Goal: Task Accomplishment & Management: Manage account settings

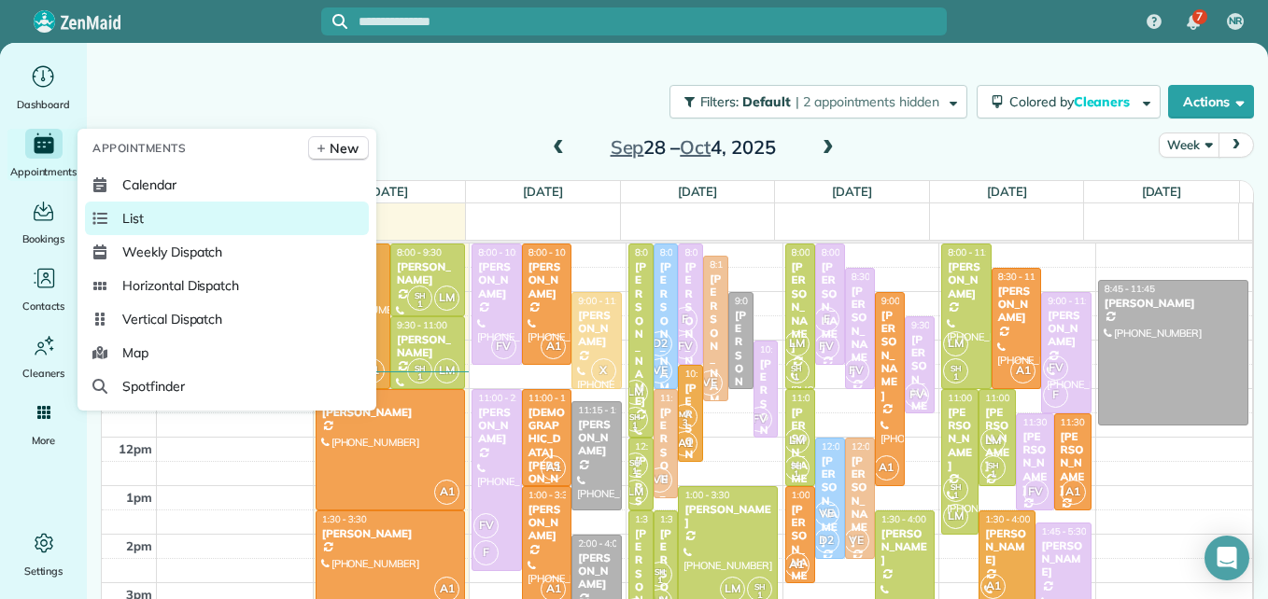
click at [120, 213] on link "List" at bounding box center [227, 219] width 284 height 34
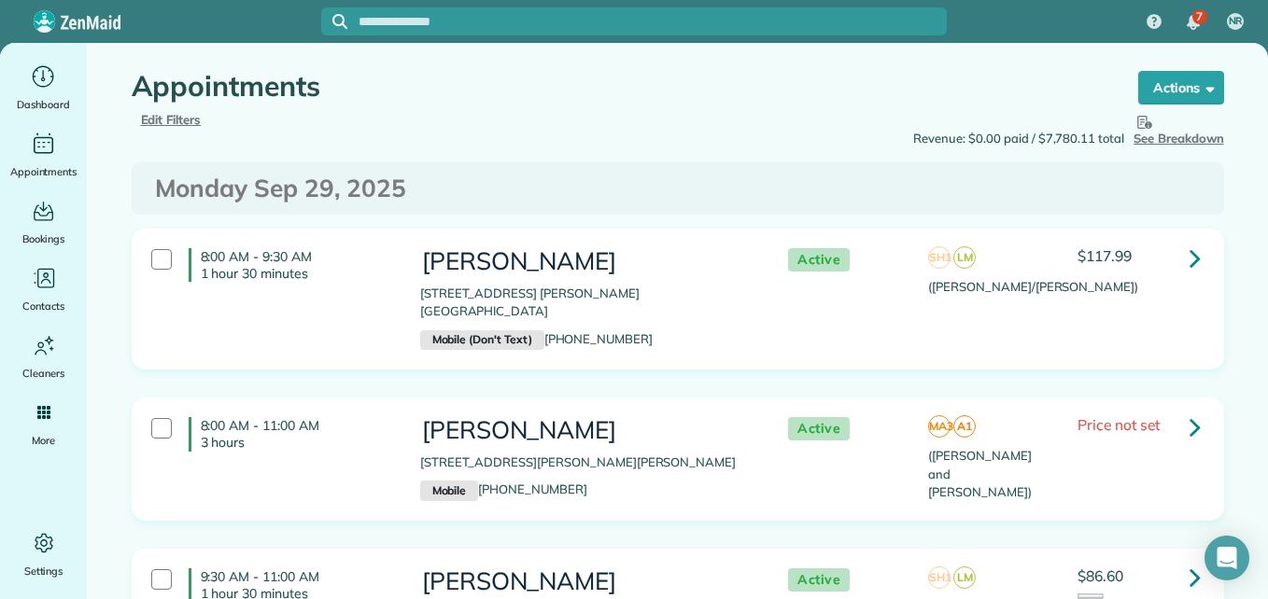
click at [174, 115] on span "Edit Filters" at bounding box center [171, 119] width 61 height 15
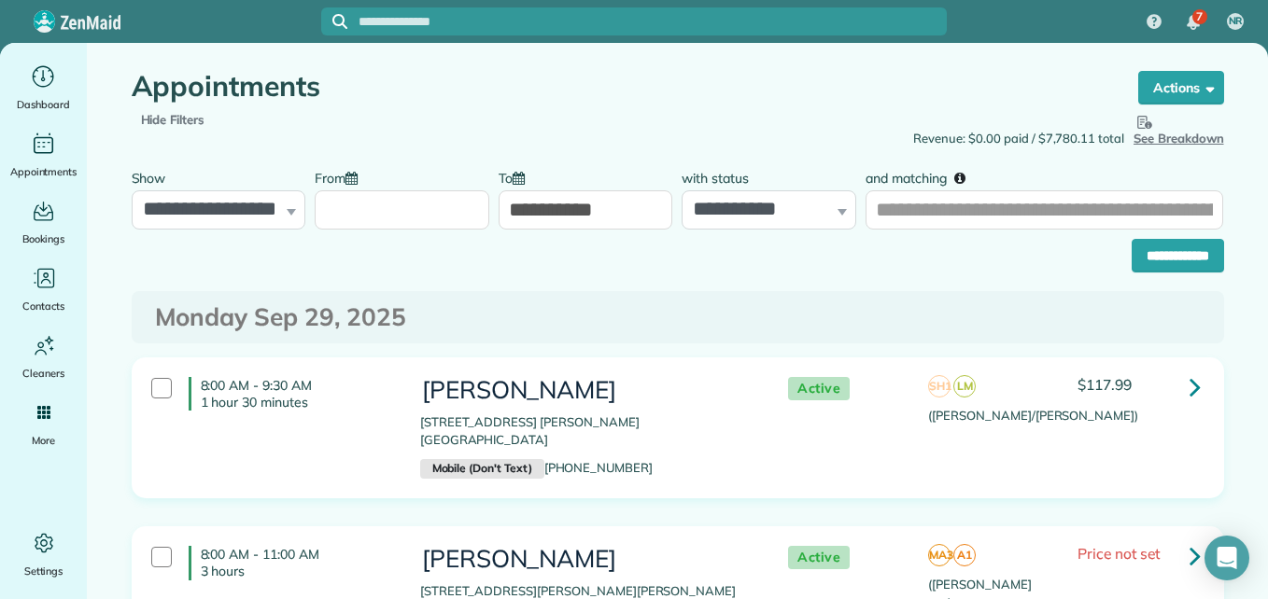
click at [369, 210] on input "From" at bounding box center [402, 209] width 175 height 39
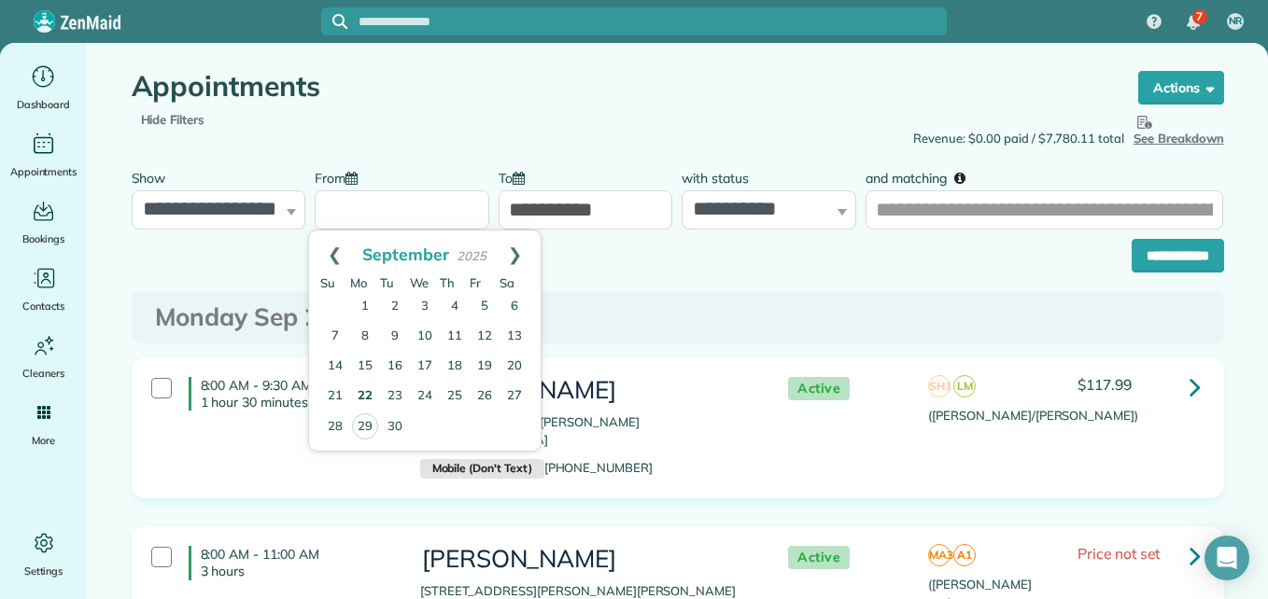
click at [366, 394] on link "22" at bounding box center [365, 397] width 30 height 30
type input "**********"
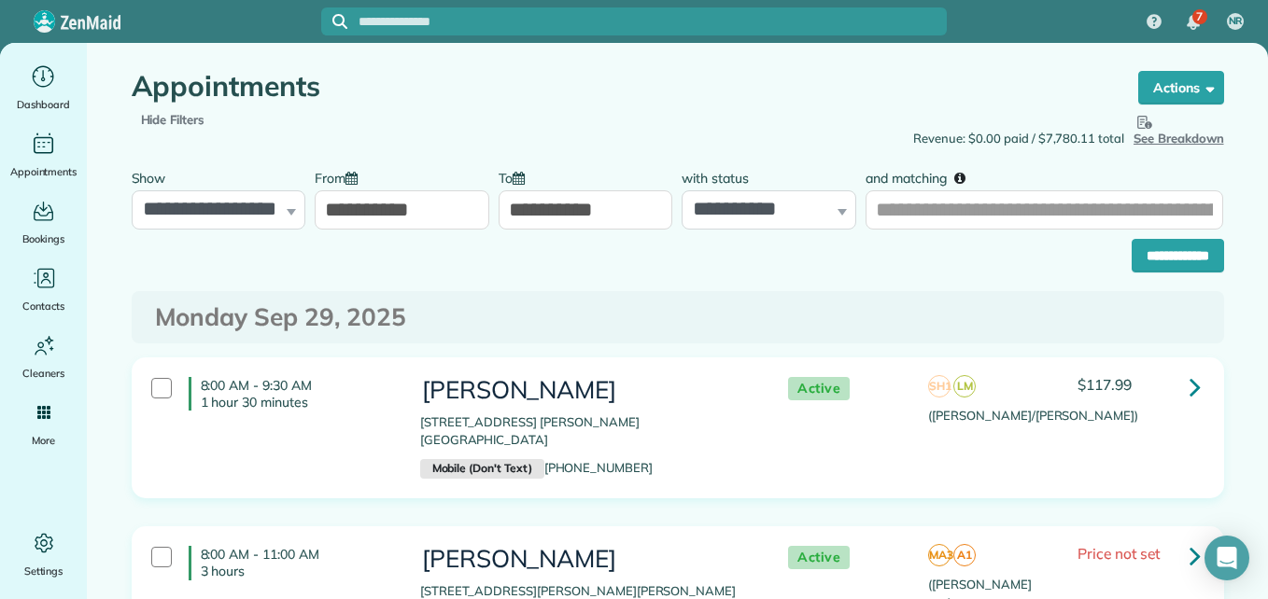
click at [551, 218] on input "**********" at bounding box center [586, 209] width 175 height 39
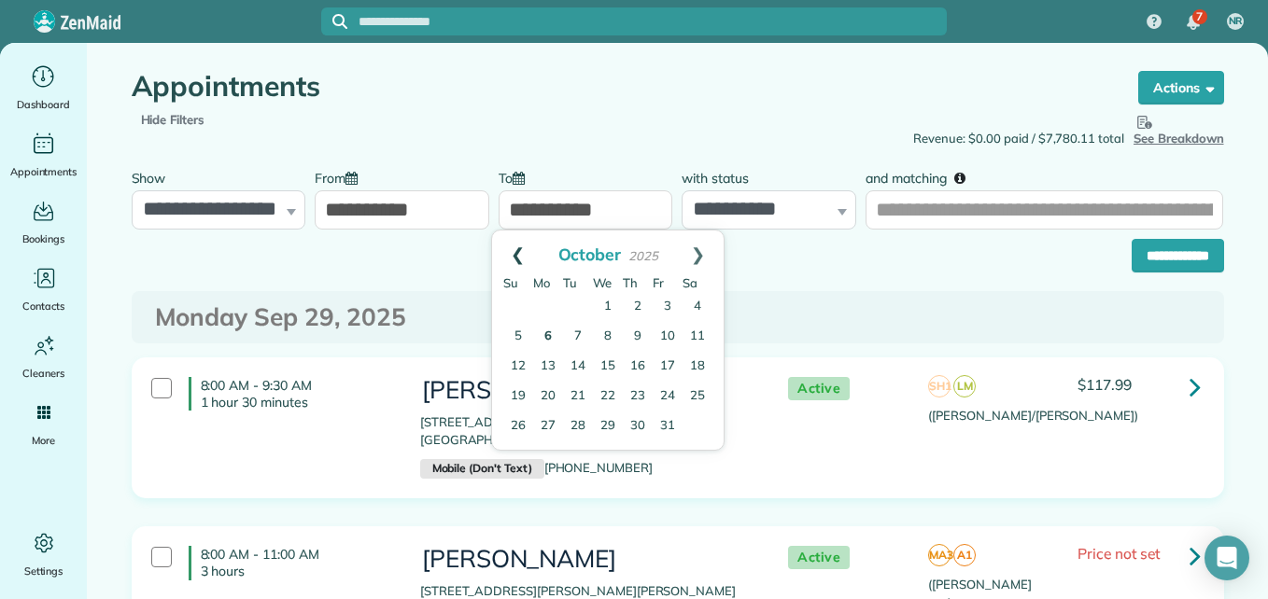
click at [514, 249] on link "Prev" at bounding box center [517, 254] width 51 height 47
click at [695, 397] on link "27" at bounding box center [698, 397] width 30 height 30
type input "**********"
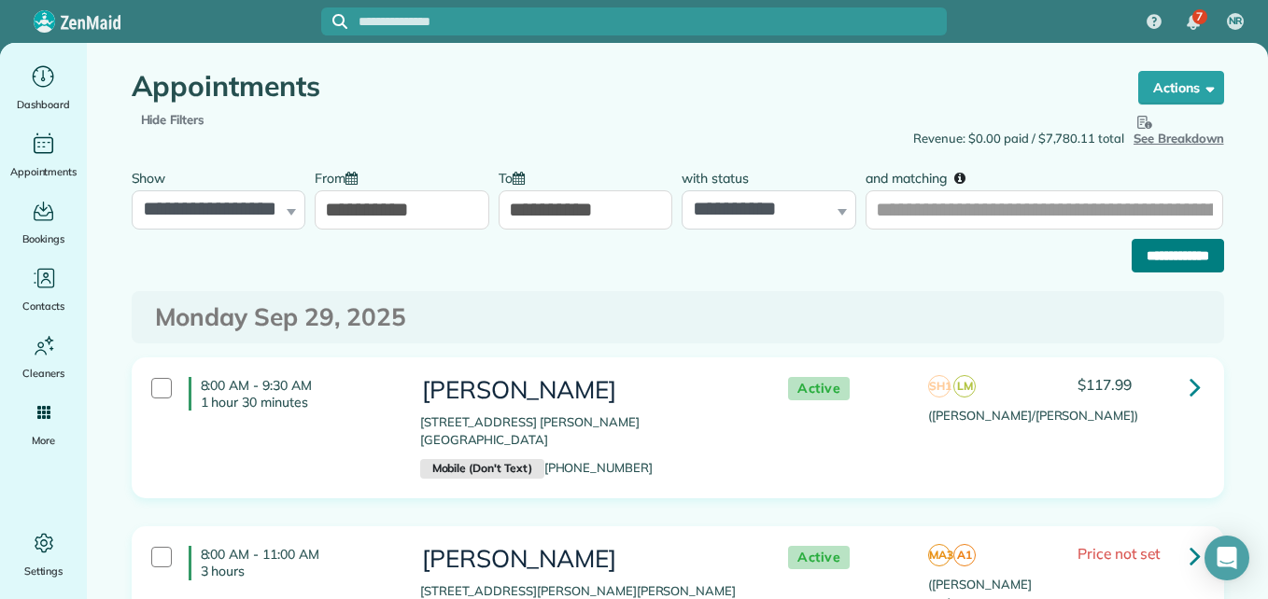
click at [1136, 247] on input "**********" at bounding box center [1178, 256] width 92 height 34
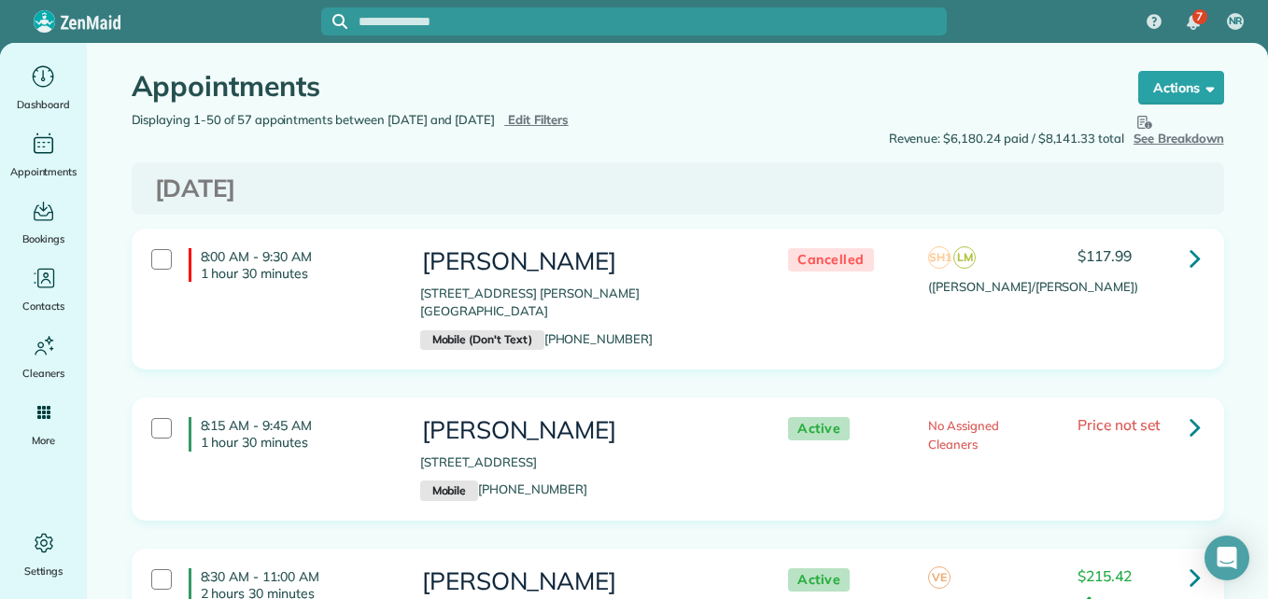
click at [569, 116] on span "Edit Filters" at bounding box center [538, 119] width 61 height 15
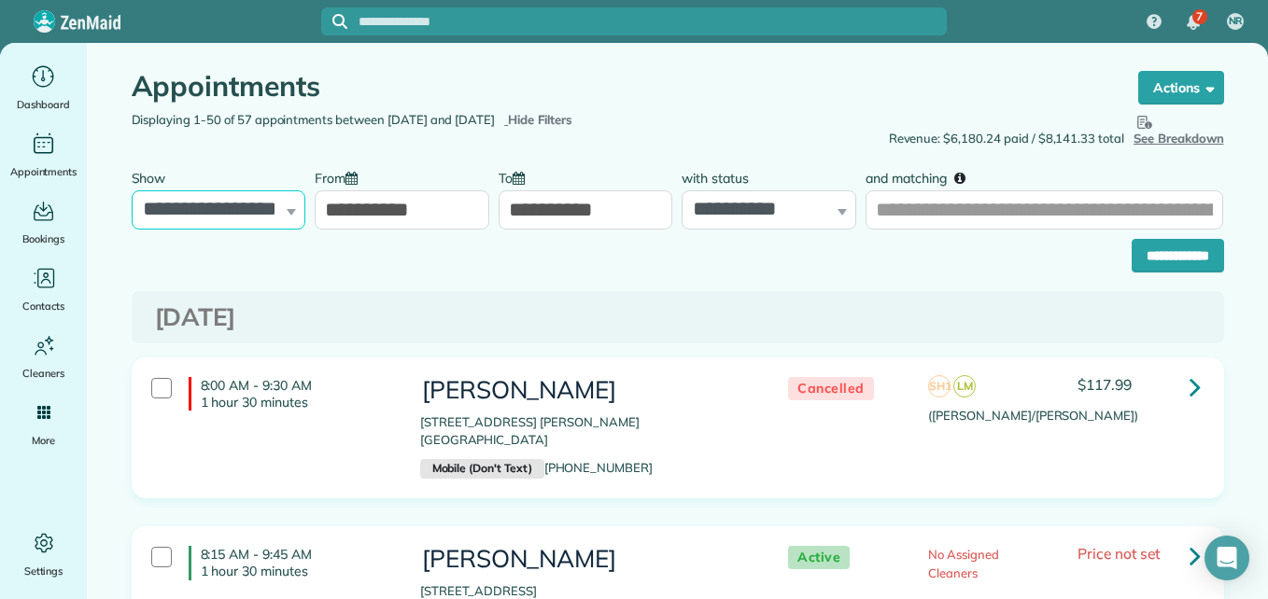
click at [264, 208] on select "**********" at bounding box center [219, 209] width 175 height 39
click at [283, 212] on div "**********" at bounding box center [219, 195] width 175 height 70
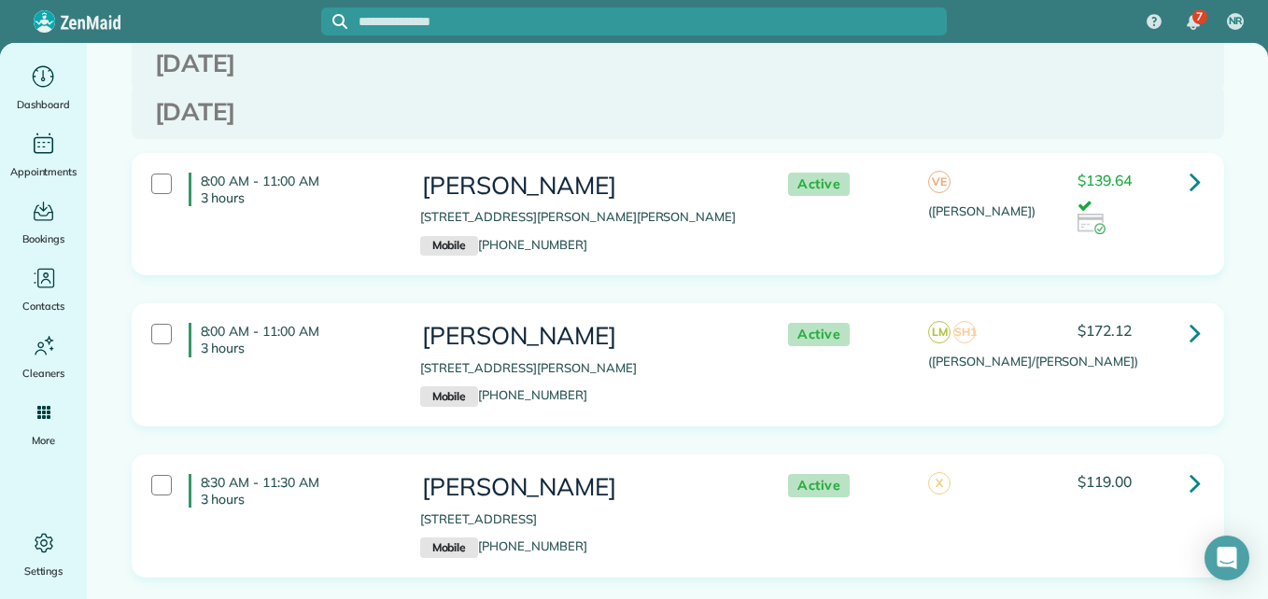
scroll to position [5937, 0]
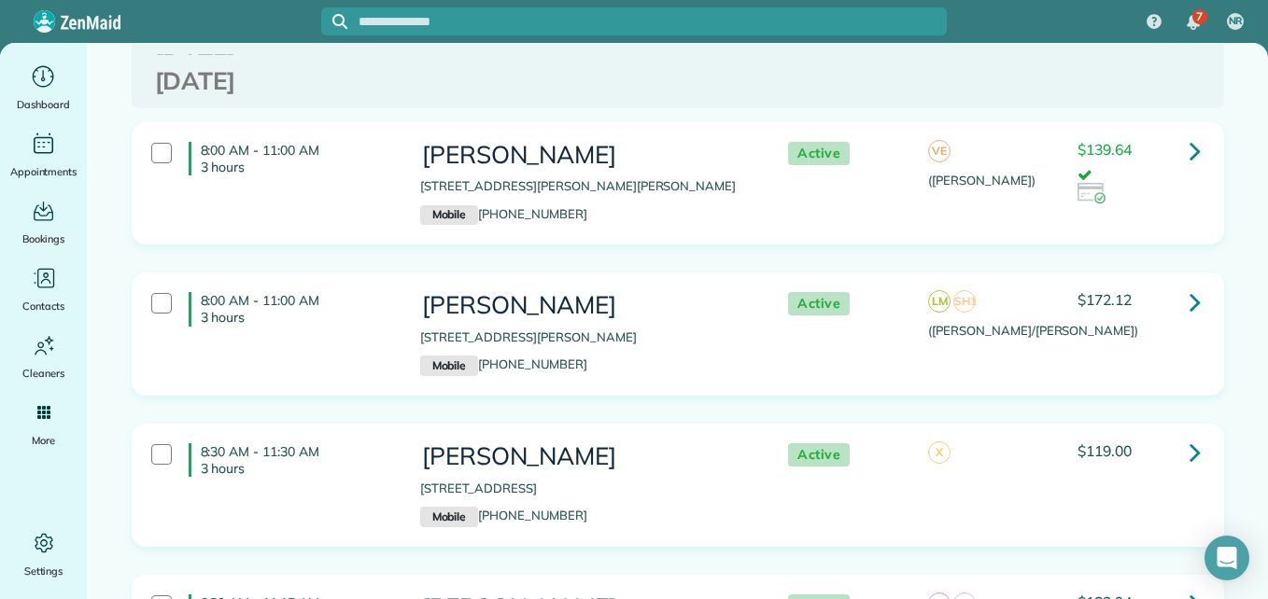
click at [881, 292] on div "Active" at bounding box center [839, 303] width 149 height 23
click at [891, 444] on div "Active" at bounding box center [839, 455] width 149 height 23
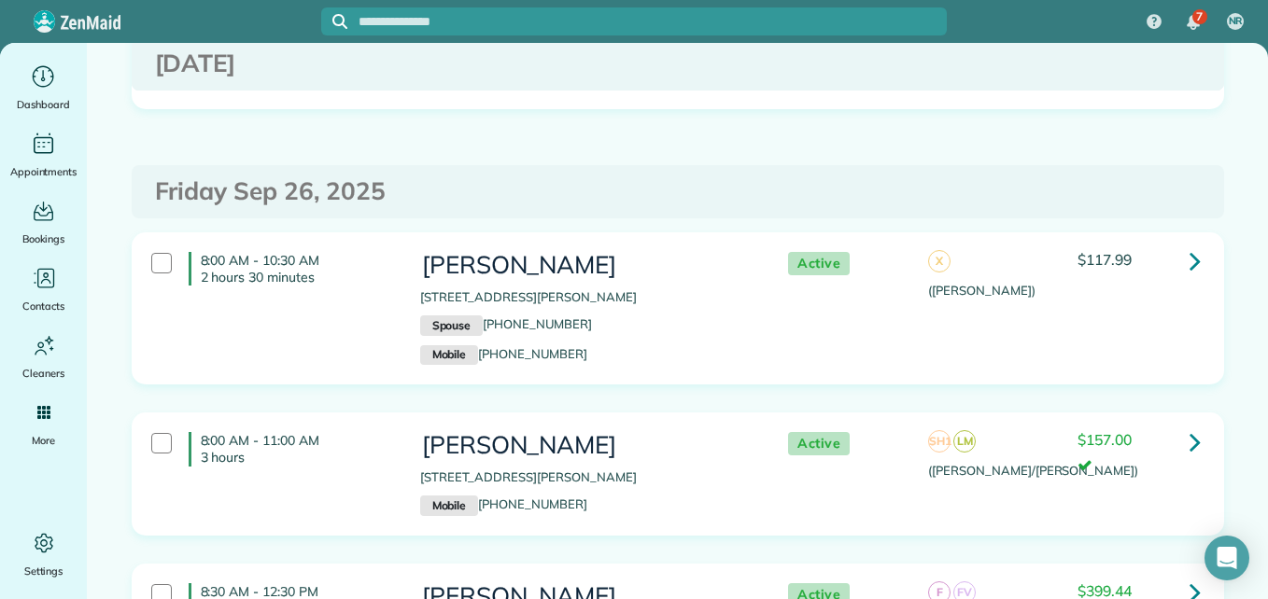
scroll to position [7575, 0]
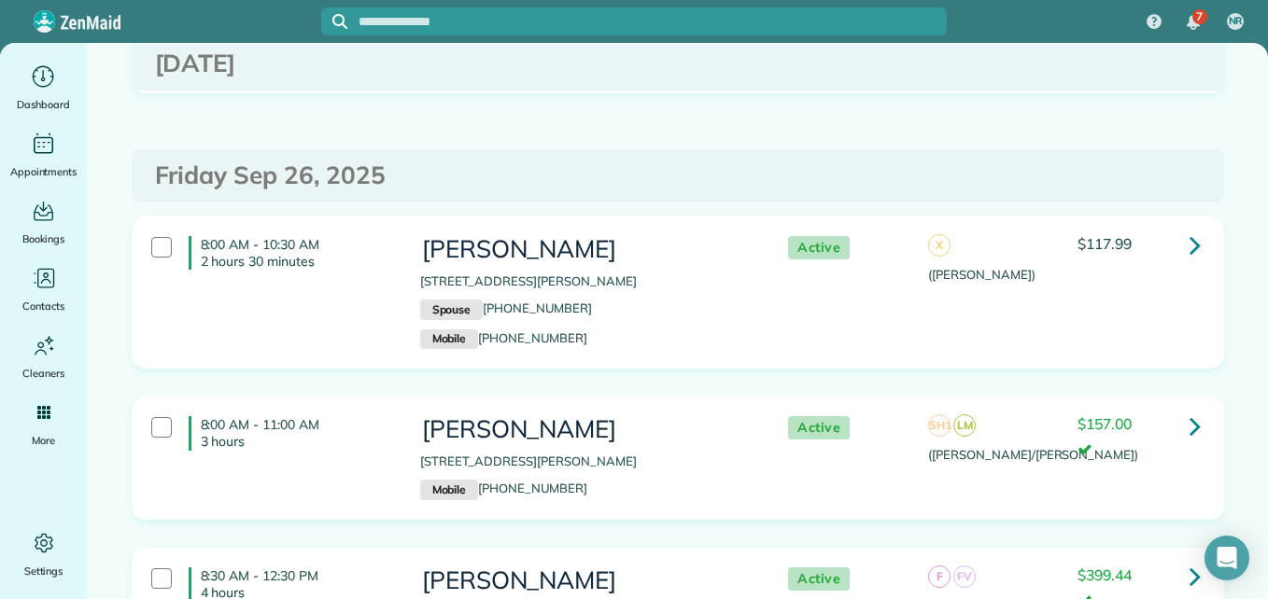
click at [975, 303] on div "8:00 AM - 10:30 AM 2 hours 30 minutes Amber heberling 134 Jaxxon Pointe Drive M…" at bounding box center [675, 293] width 1077 height 132
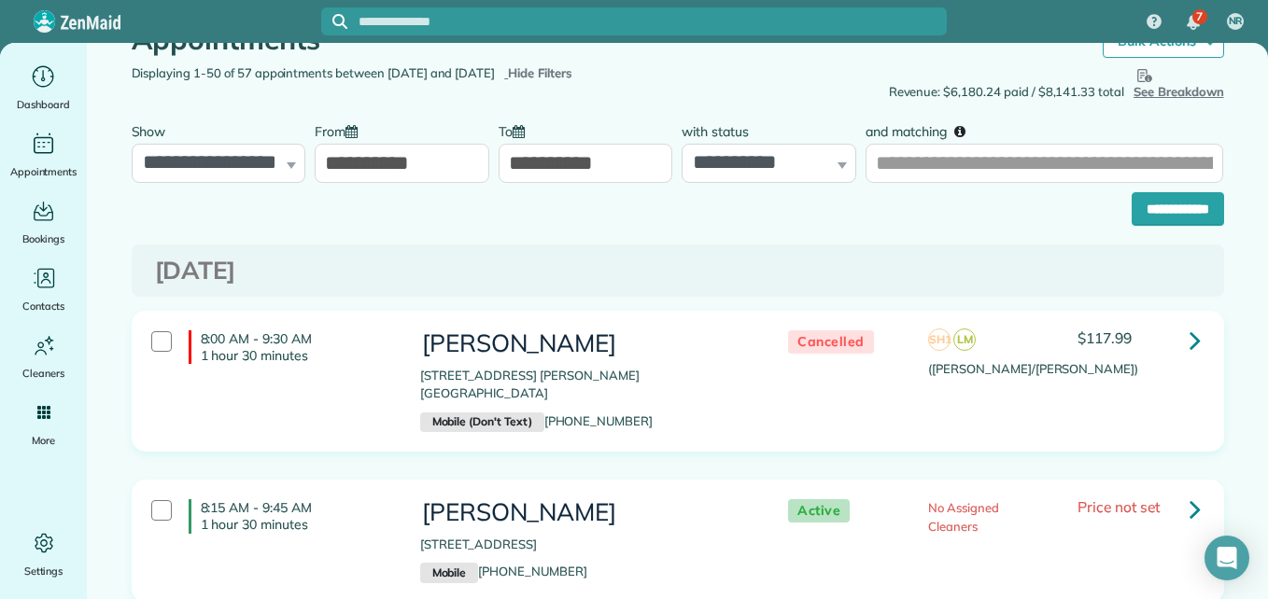
scroll to position [0, 0]
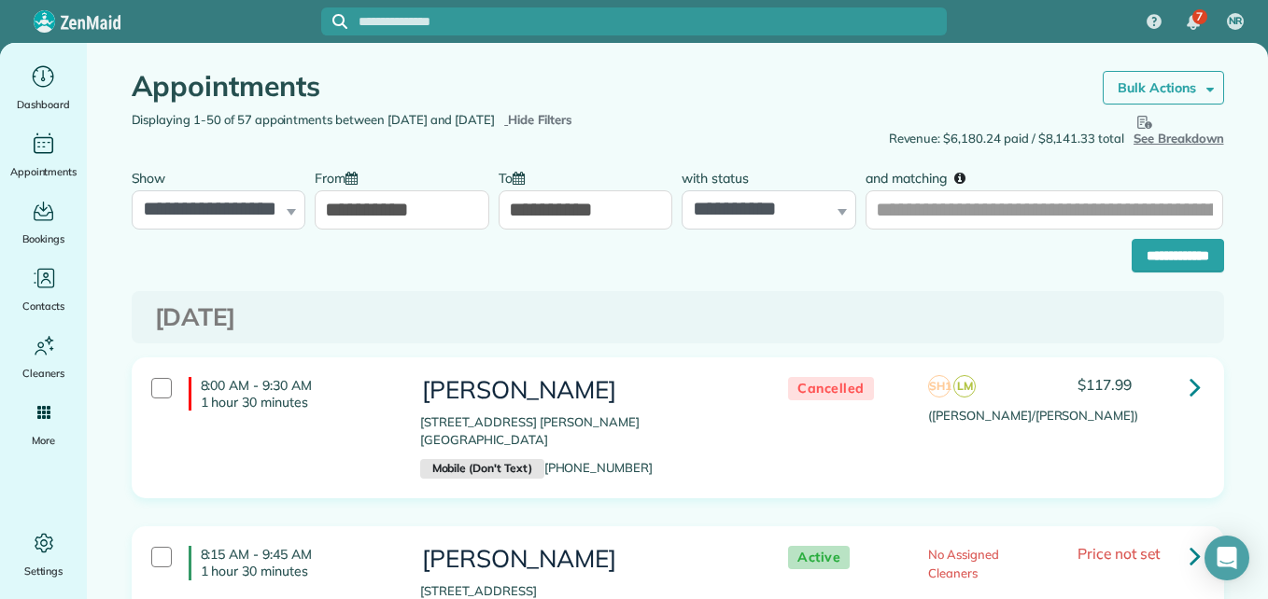
click at [1149, 80] on strong "Bulk Actions" at bounding box center [1157, 87] width 78 height 17
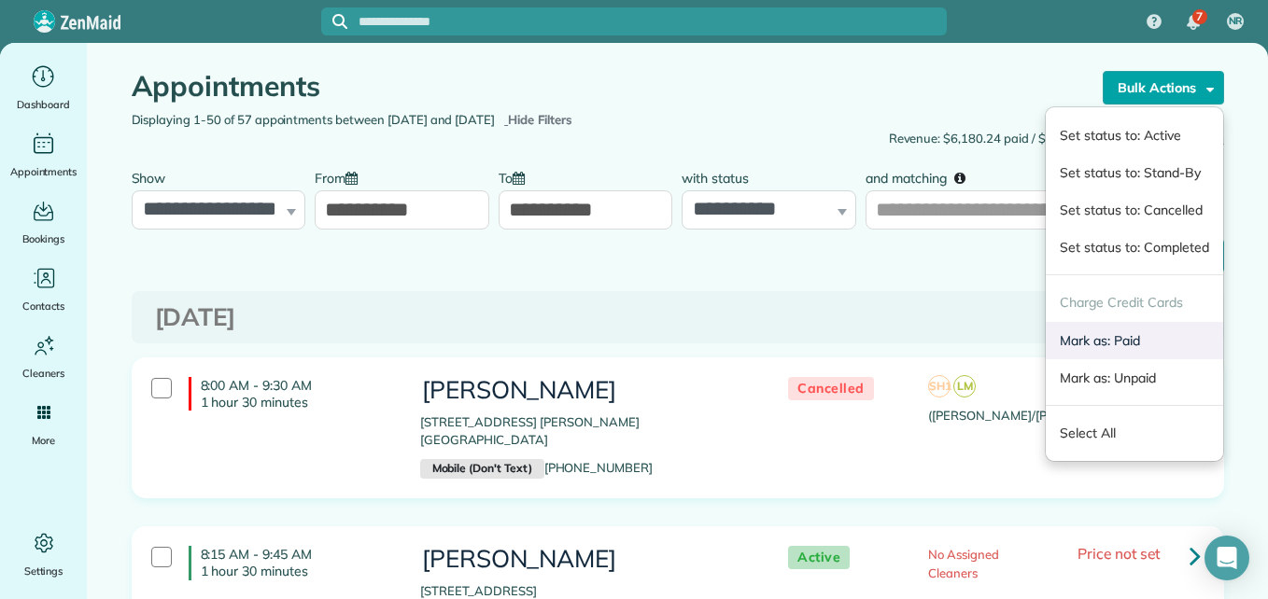
click at [1098, 337] on link "Mark as: Paid" at bounding box center [1134, 340] width 176 height 37
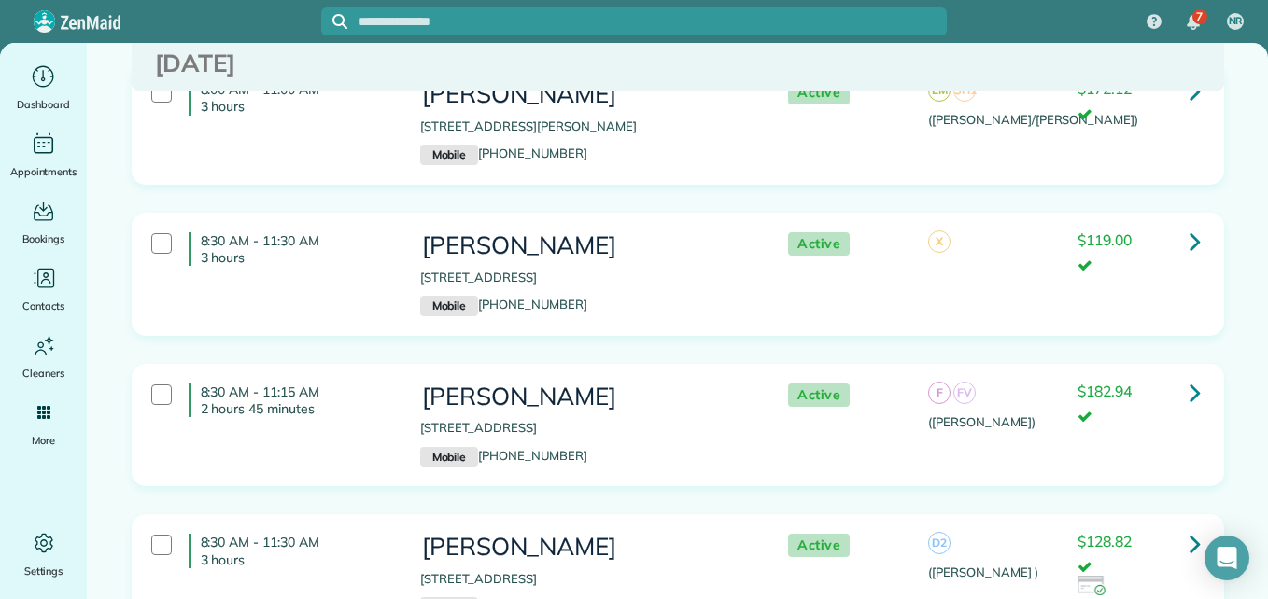
scroll to position [7817, 0]
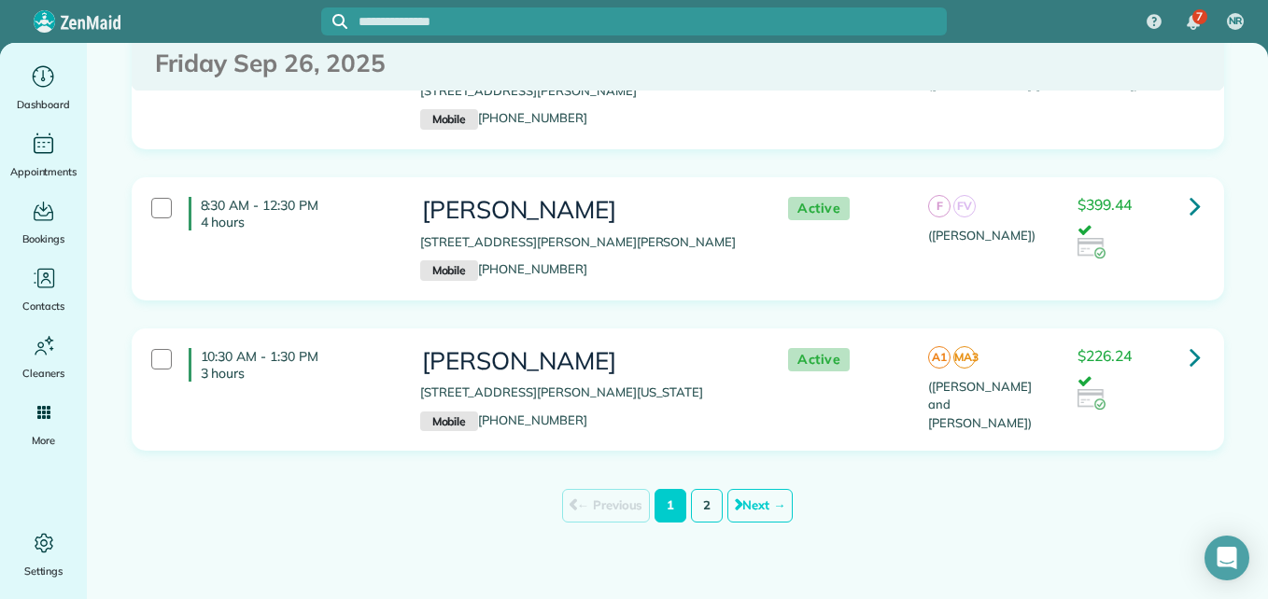
click at [708, 489] on link "2" at bounding box center [707, 506] width 32 height 34
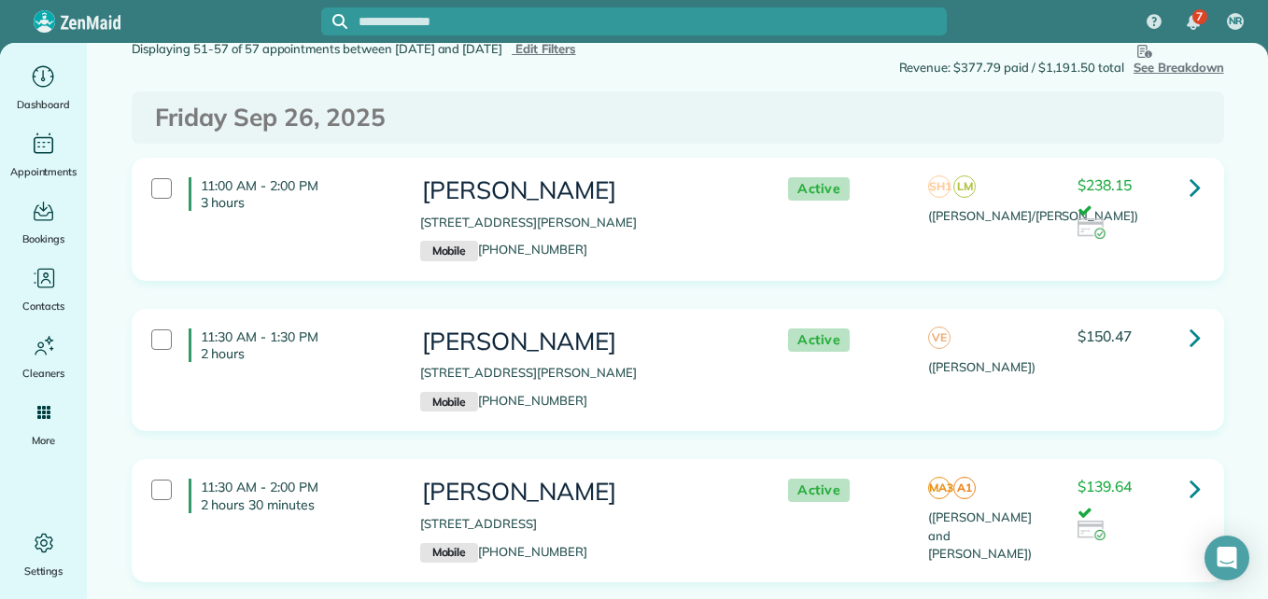
scroll to position [147, 0]
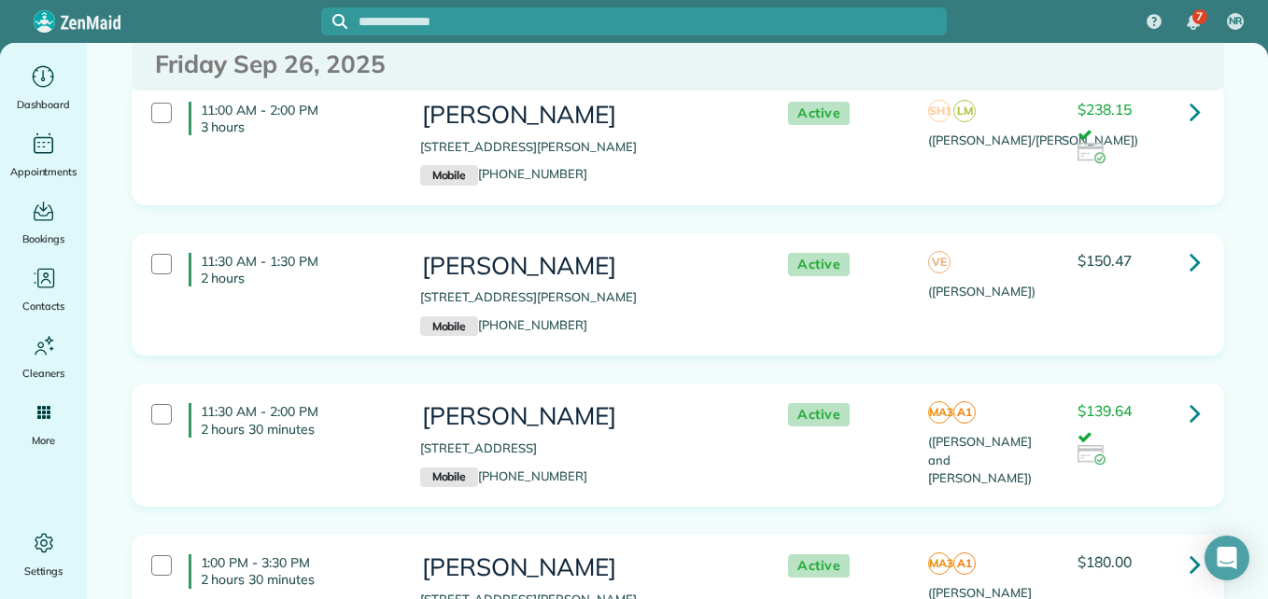
click at [1042, 291] on div "11:30 AM - 1:30 PM 2 hours [PERSON_NAME] [STREET_ADDRESS][PERSON_NAME] Mobile […" at bounding box center [675, 295] width 1077 height 103
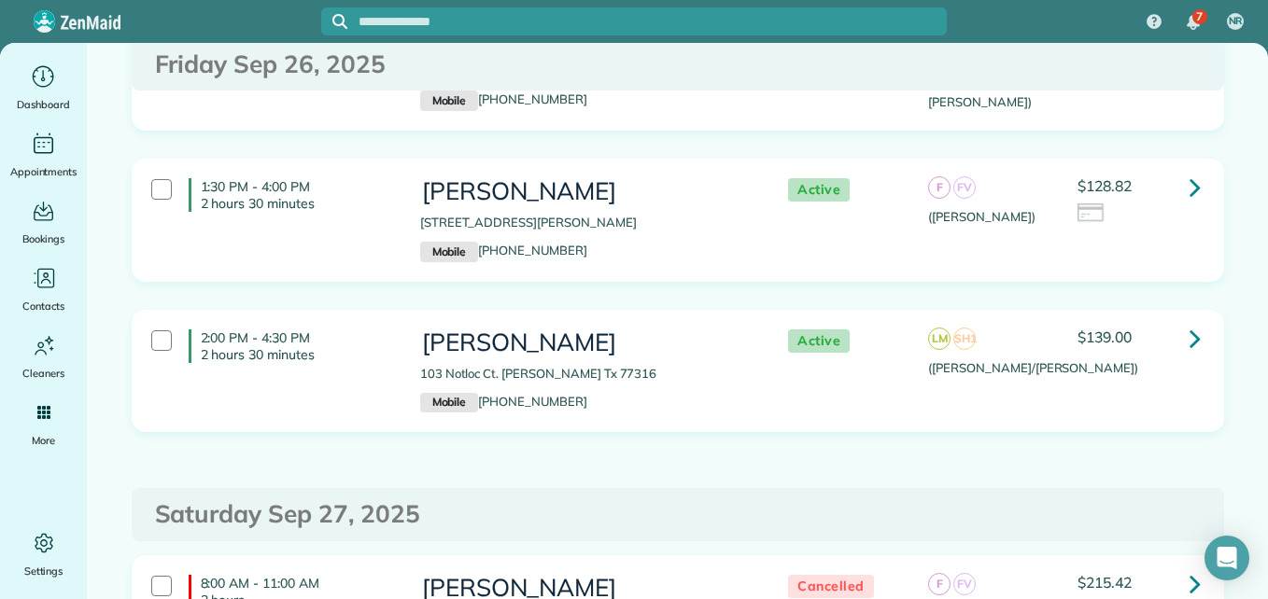
scroll to position [684, 0]
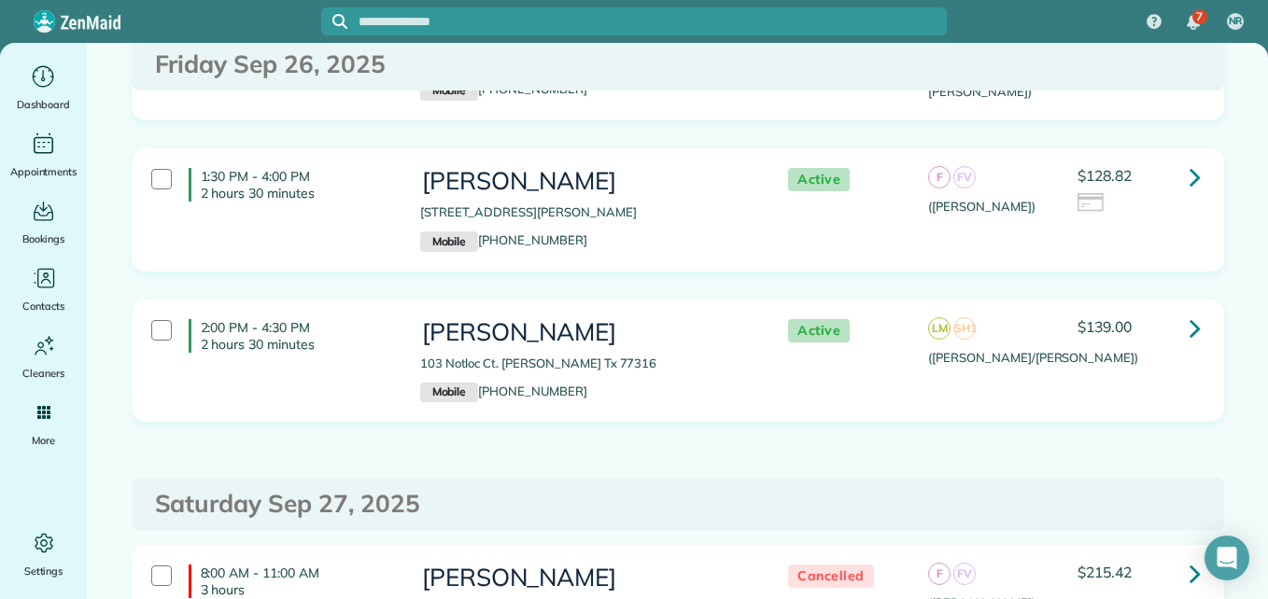
click at [1132, 379] on div "2:00 PM - 4:30 PM 2 hours 30 minutes Brent McKelvey 103 Notloc Ct. Montgomery T…" at bounding box center [675, 361] width 1077 height 103
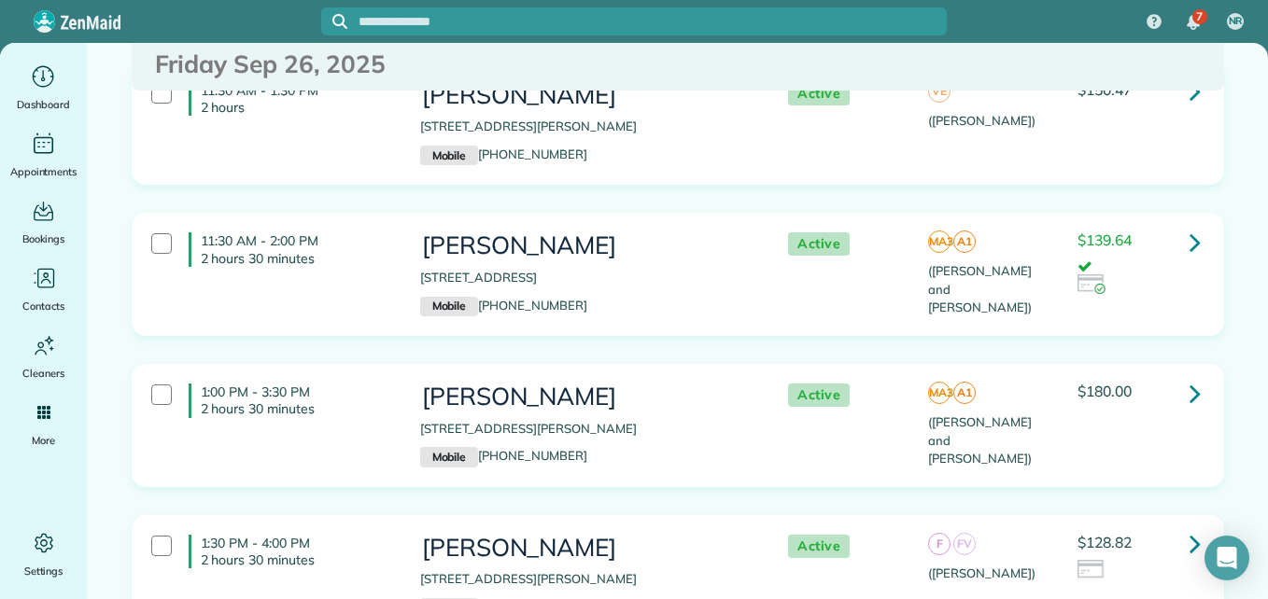
scroll to position [0, 0]
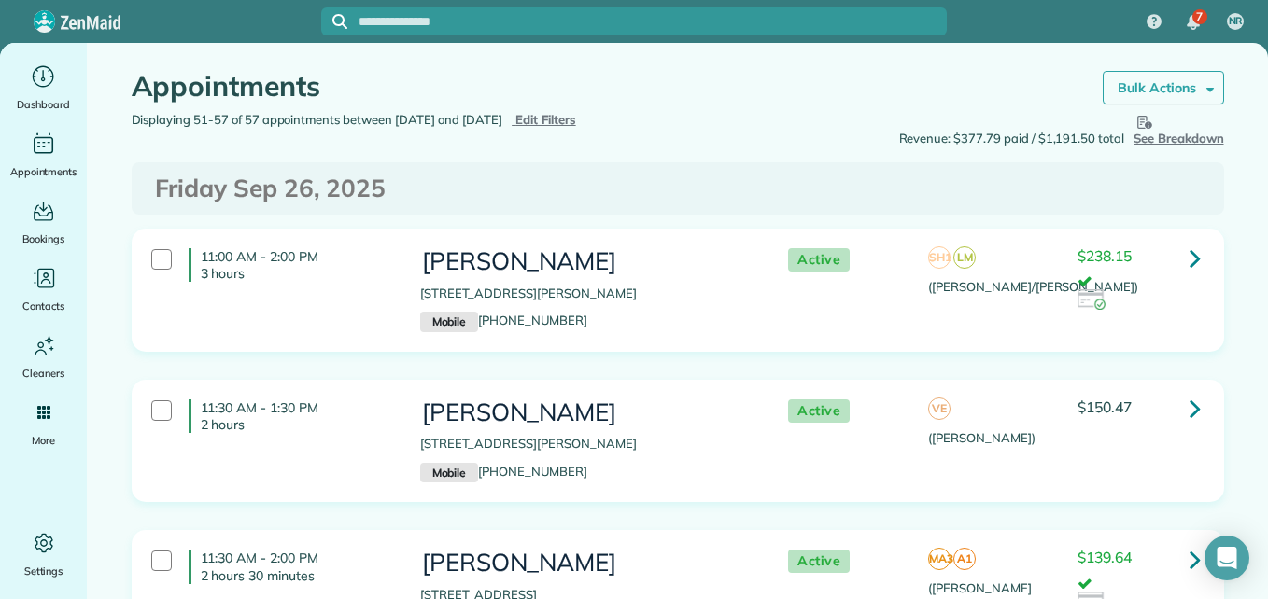
click at [1177, 97] on link "Bulk Actions" at bounding box center [1163, 88] width 121 height 34
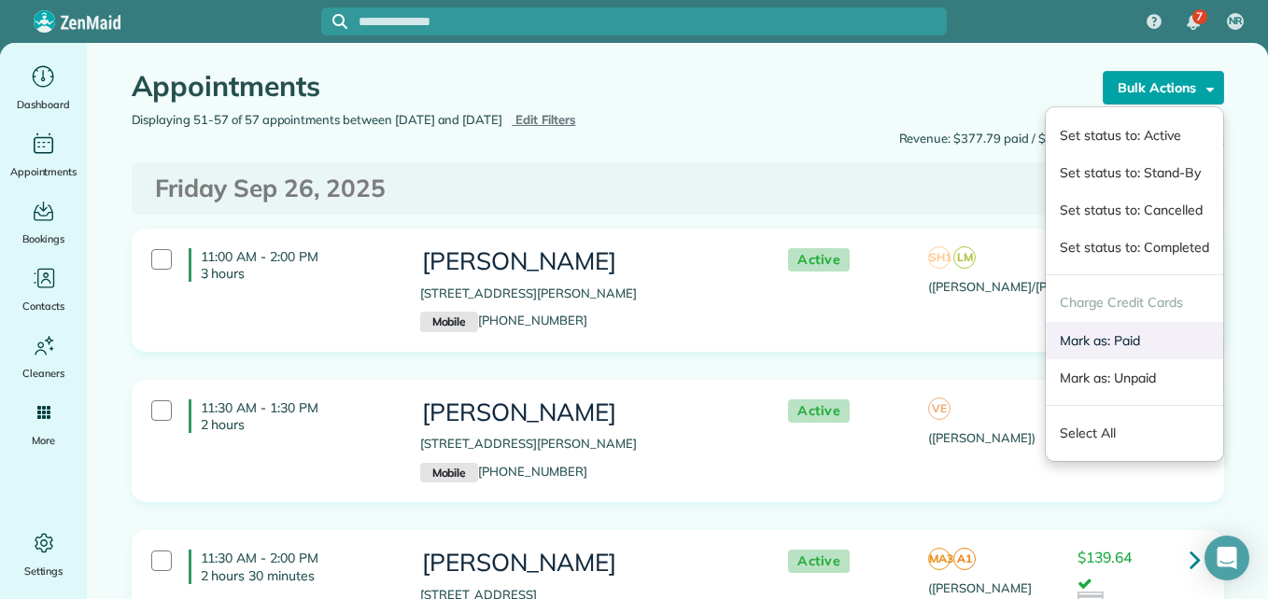
click at [1085, 343] on link "Mark as: Paid" at bounding box center [1134, 340] width 176 height 37
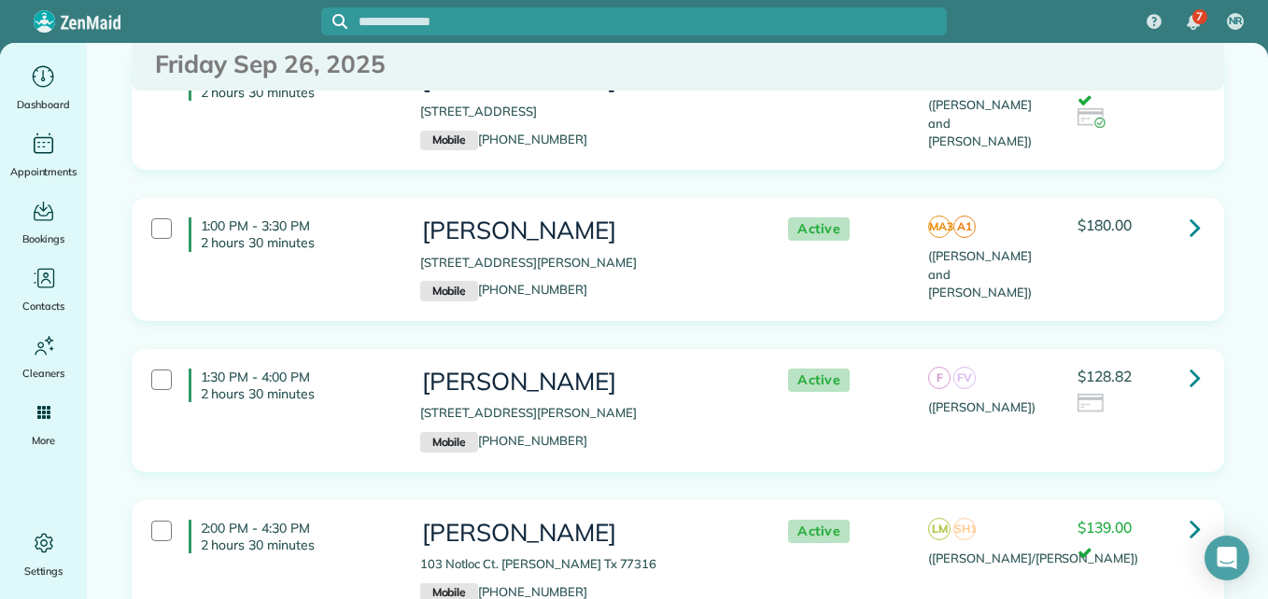
scroll to position [508, 0]
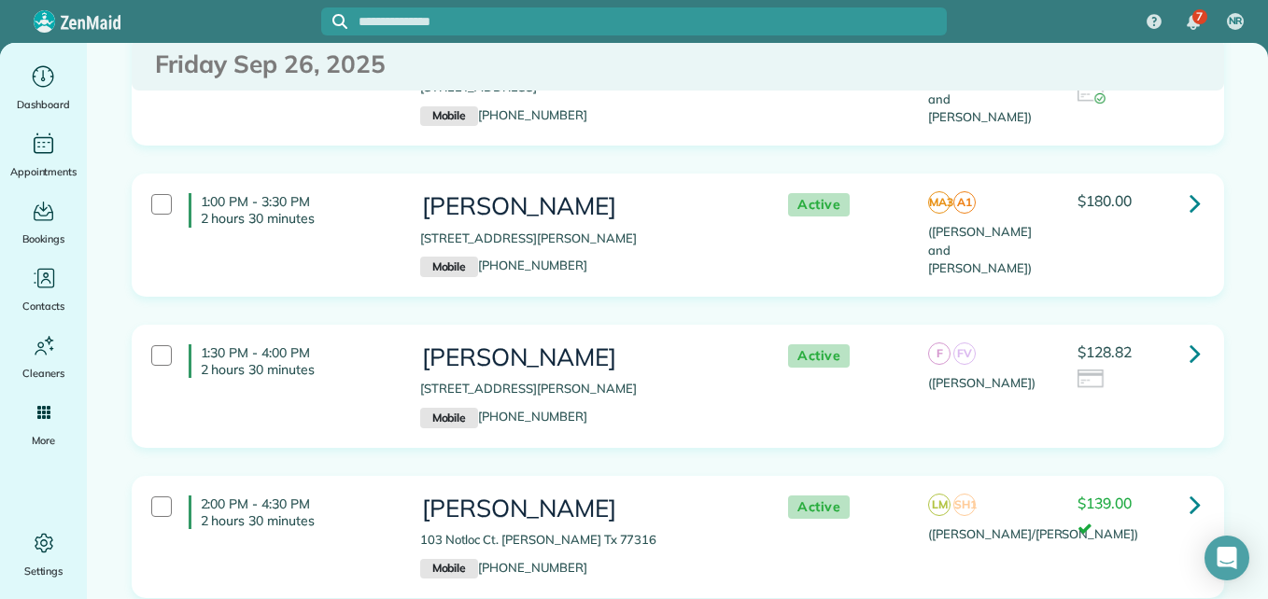
click at [1190, 357] on icon at bounding box center [1195, 353] width 11 height 33
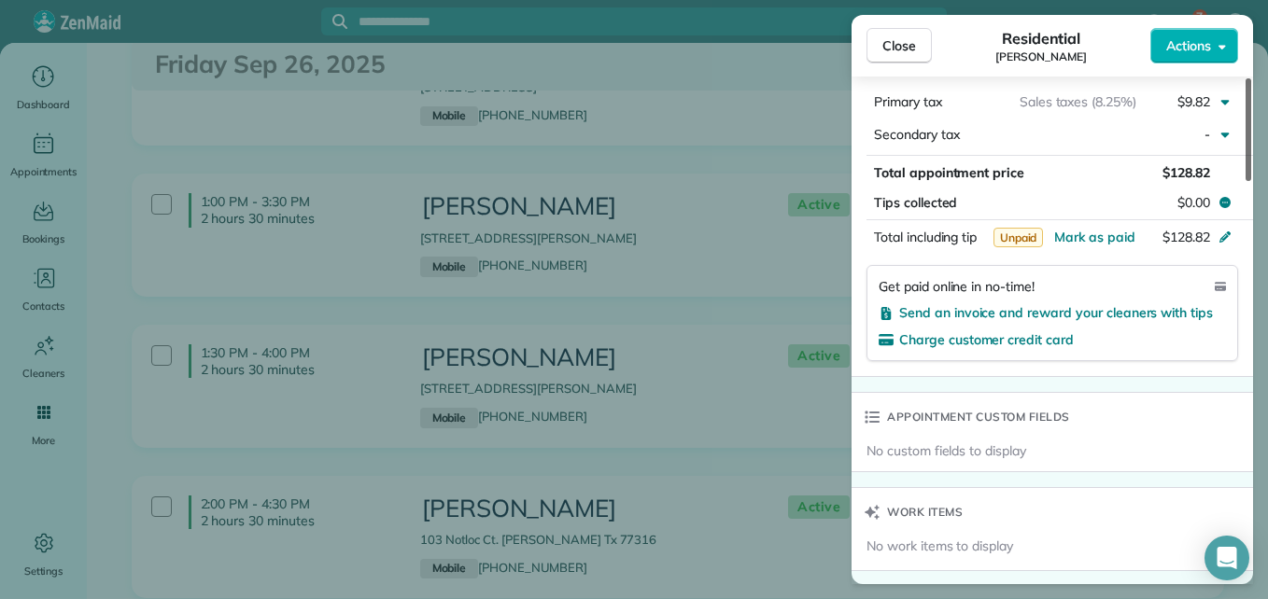
scroll to position [1159, 0]
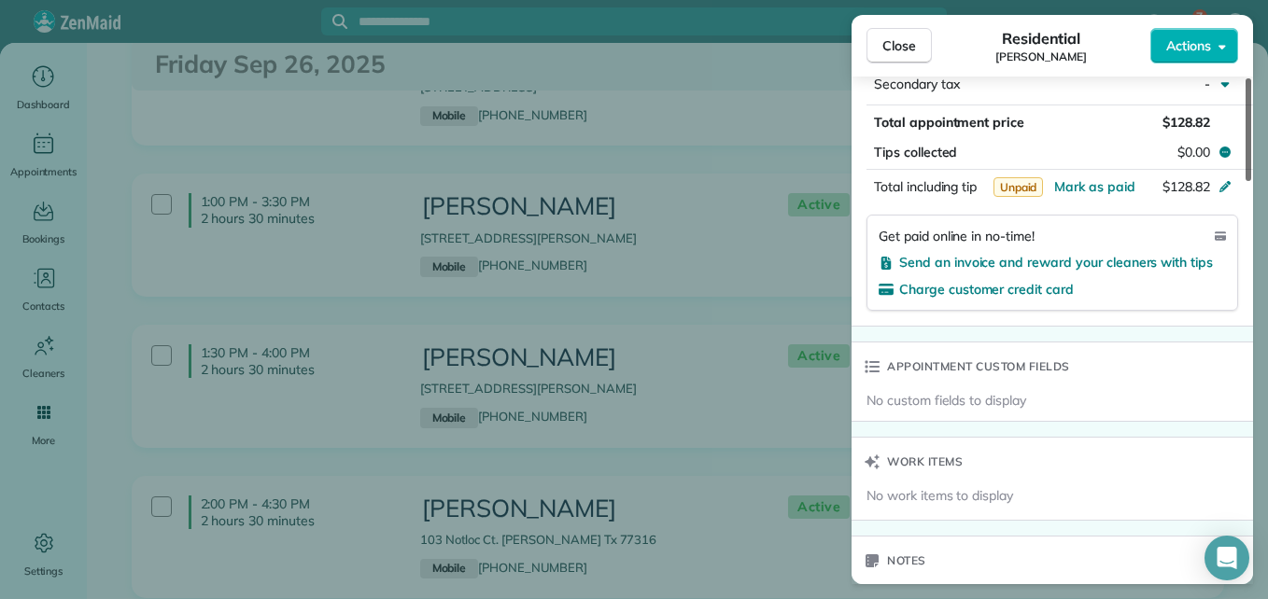
drag, startPoint x: 1247, startPoint y: 159, endPoint x: 1261, endPoint y: 393, distance: 234.8
click at [1251, 181] on div at bounding box center [1249, 129] width 6 height 103
click at [1130, 265] on span "Send an invoice and reward your cleaners with tips" at bounding box center [1056, 262] width 314 height 17
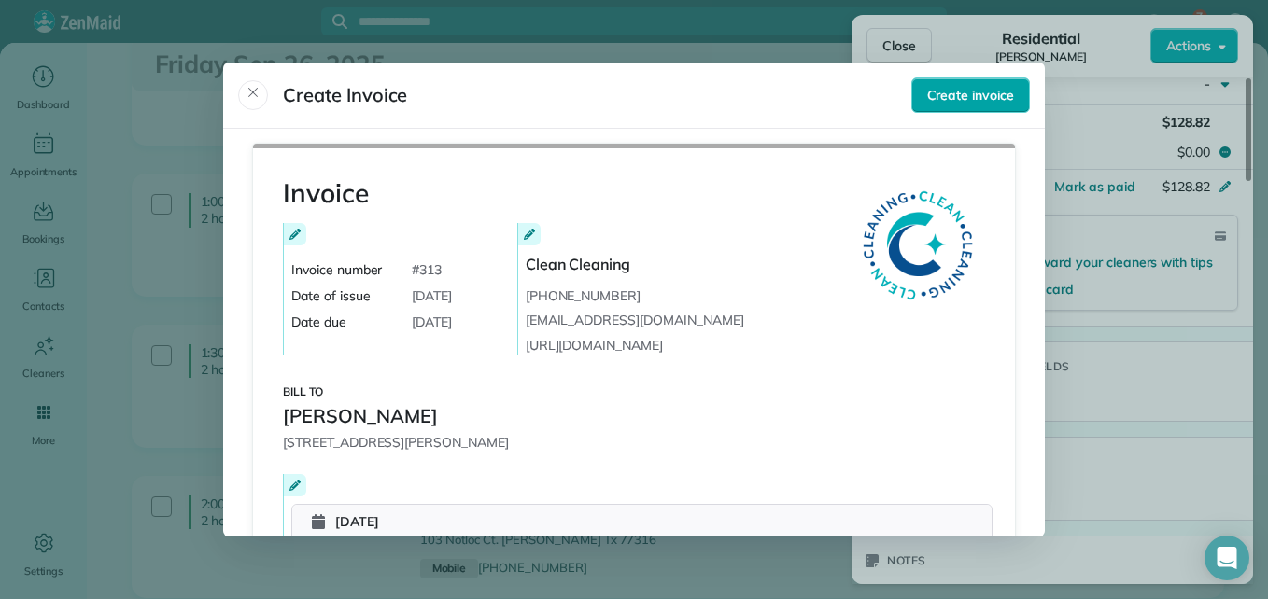
click at [937, 106] on button "Create invoice" at bounding box center [970, 94] width 119 height 35
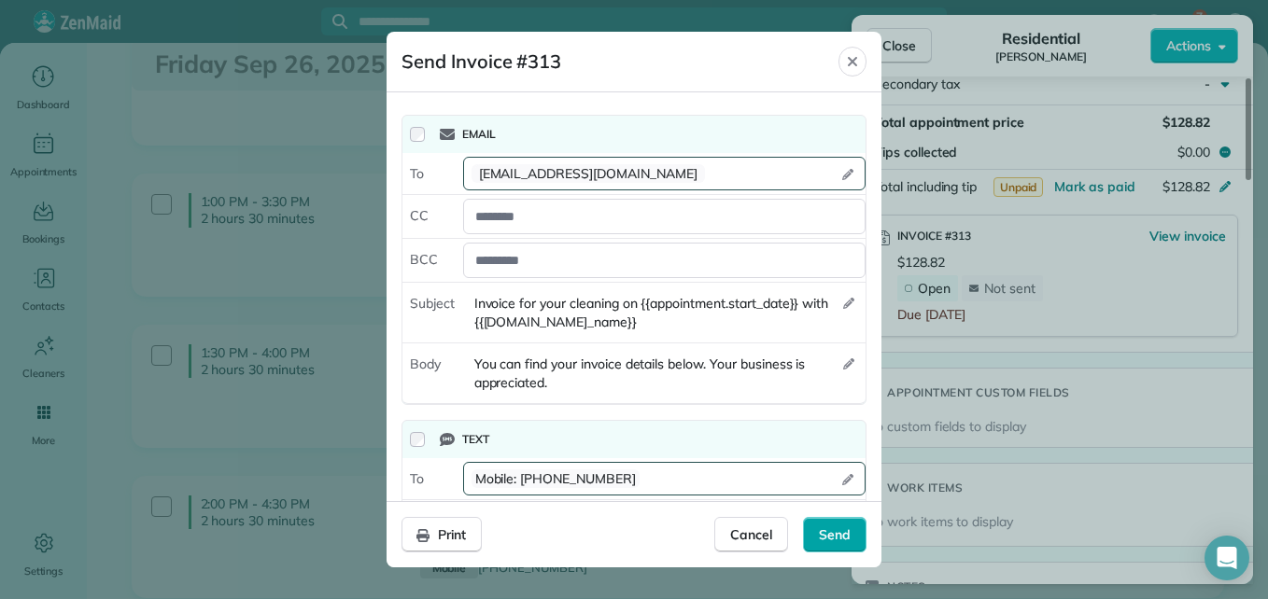
click at [846, 532] on span "Send" at bounding box center [835, 535] width 32 height 19
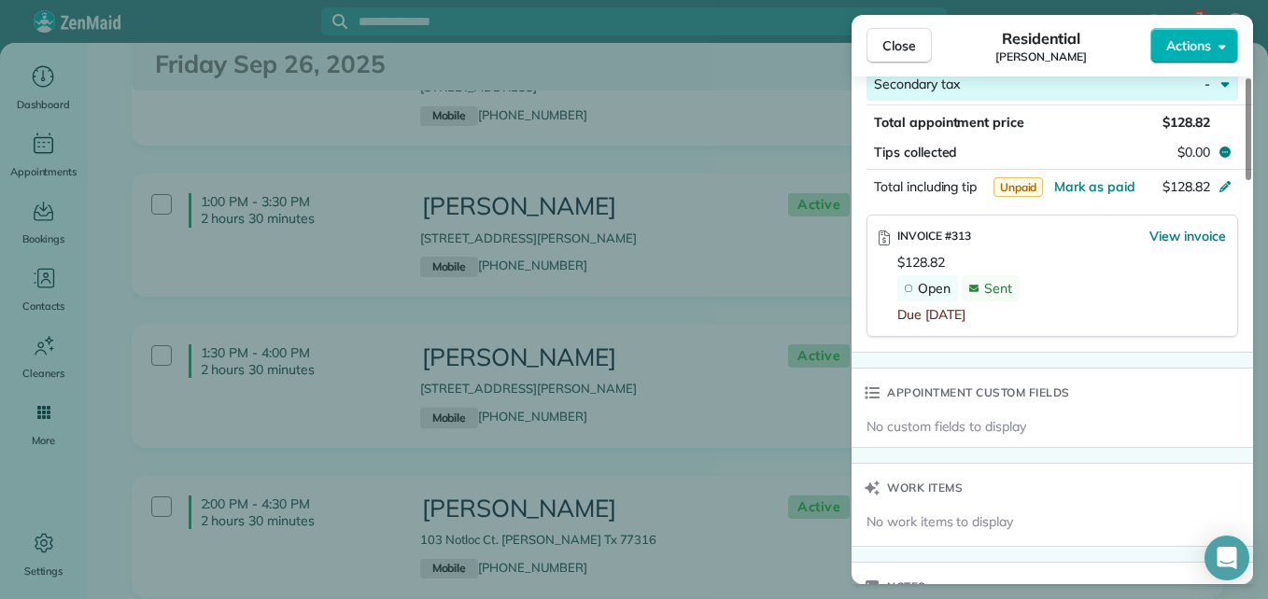
scroll to position [1153, 0]
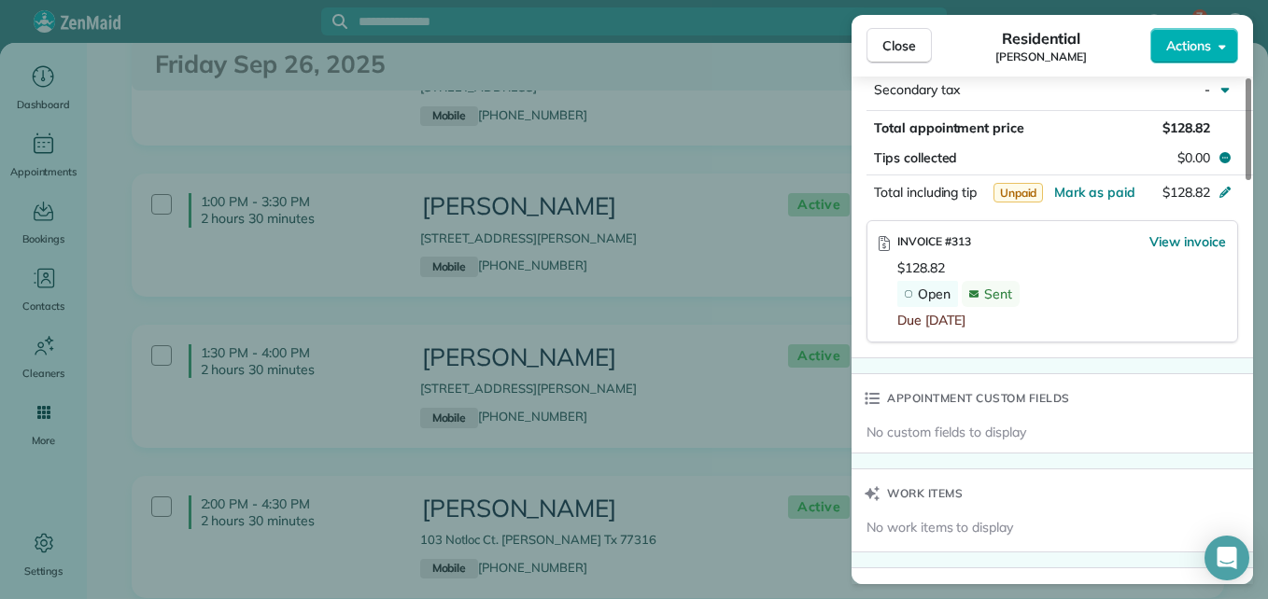
click at [896, 64] on div "Close Residential Rachel Davis Actions" at bounding box center [1053, 46] width 402 height 62
click at [894, 51] on span "Close" at bounding box center [899, 45] width 34 height 19
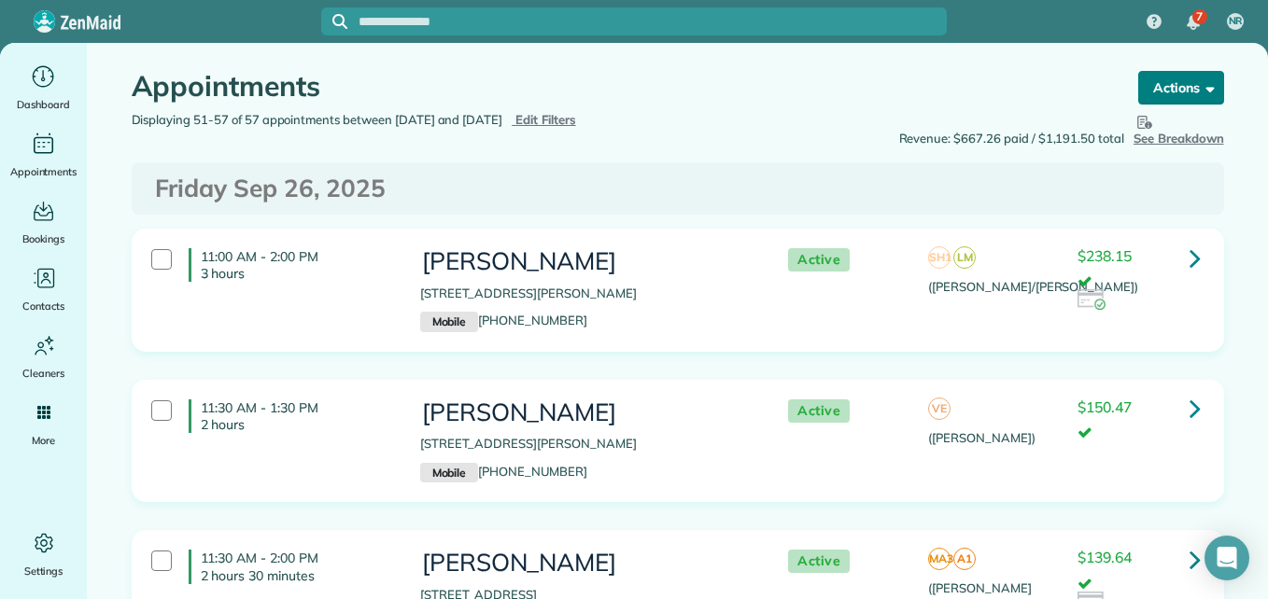
click at [1200, 91] on span "button" at bounding box center [1207, 87] width 14 height 14
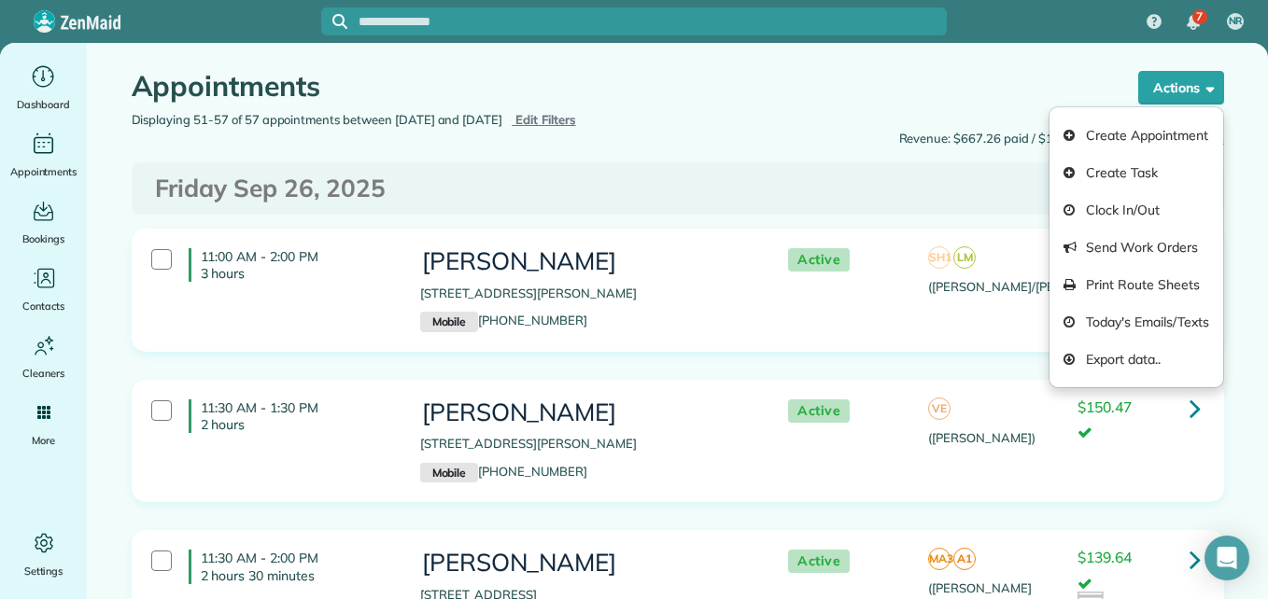
click at [1006, 78] on h1 "Appointments" at bounding box center [617, 86] width 971 height 31
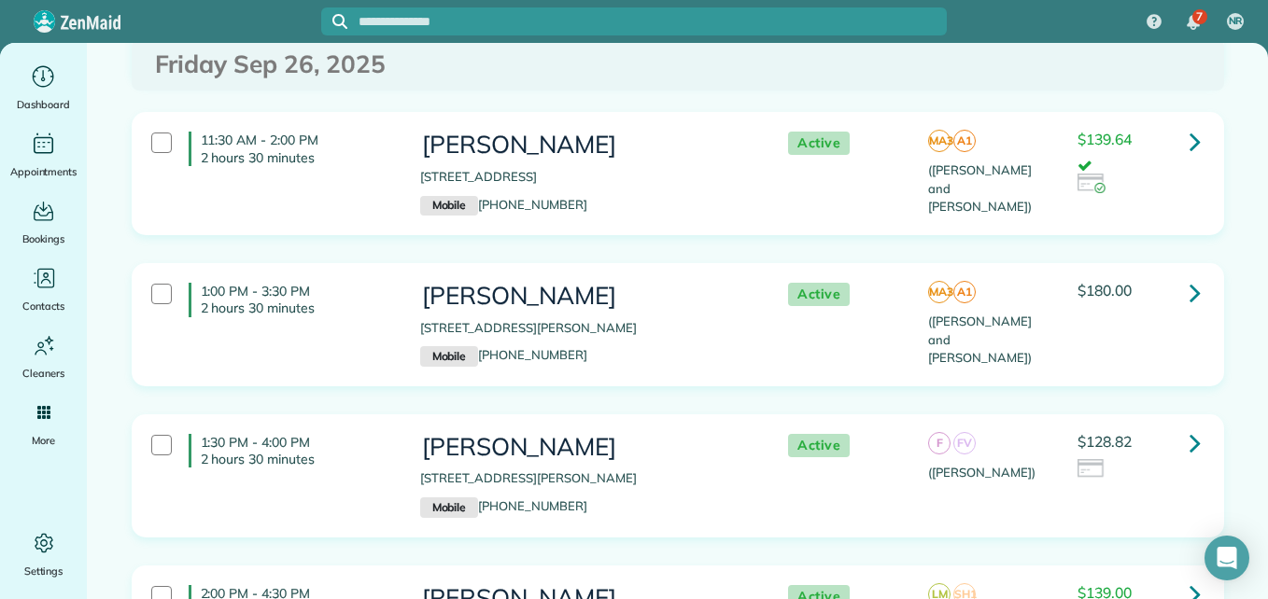
scroll to position [937, 0]
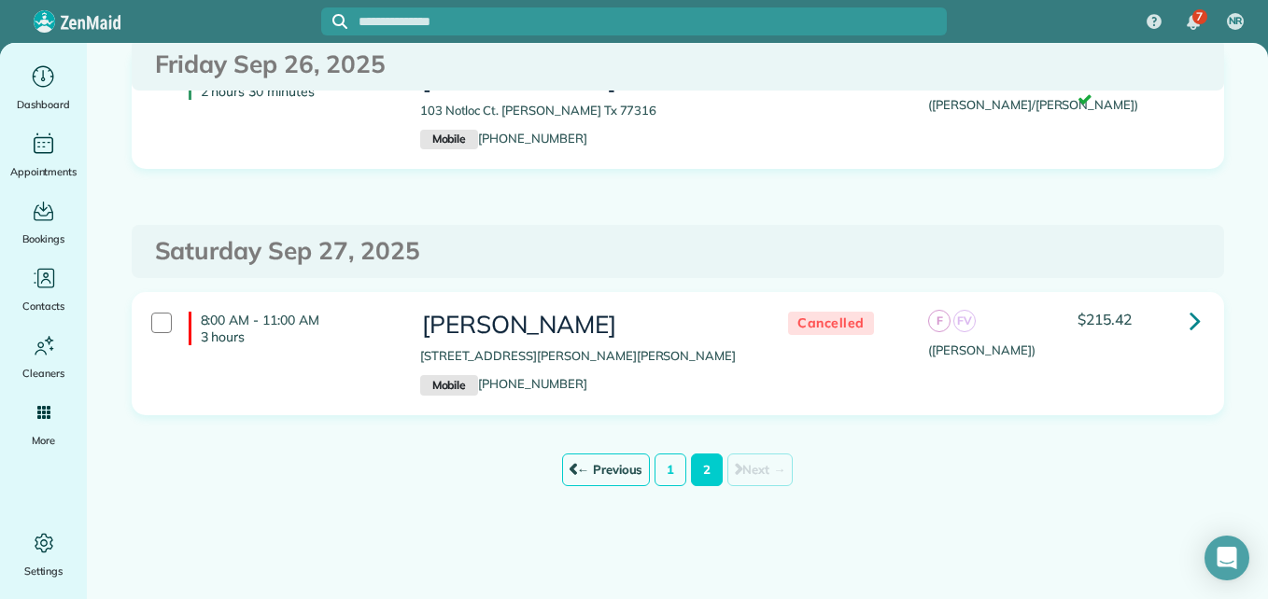
click at [613, 472] on link "← Previous" at bounding box center [606, 471] width 89 height 34
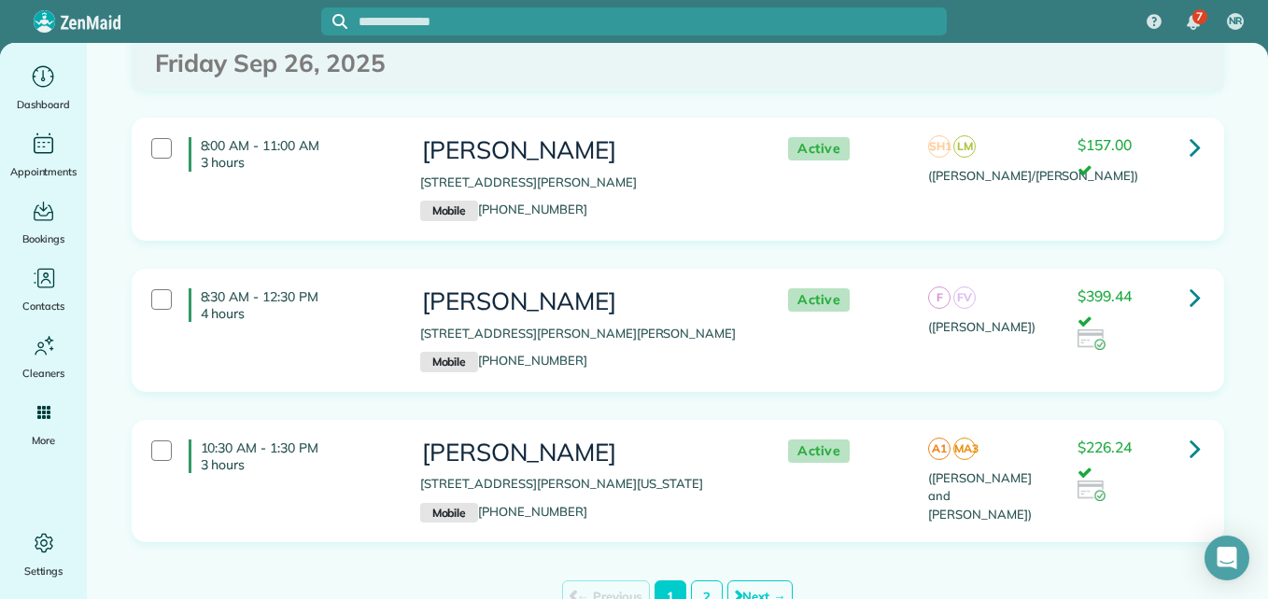
scroll to position [7741, 0]
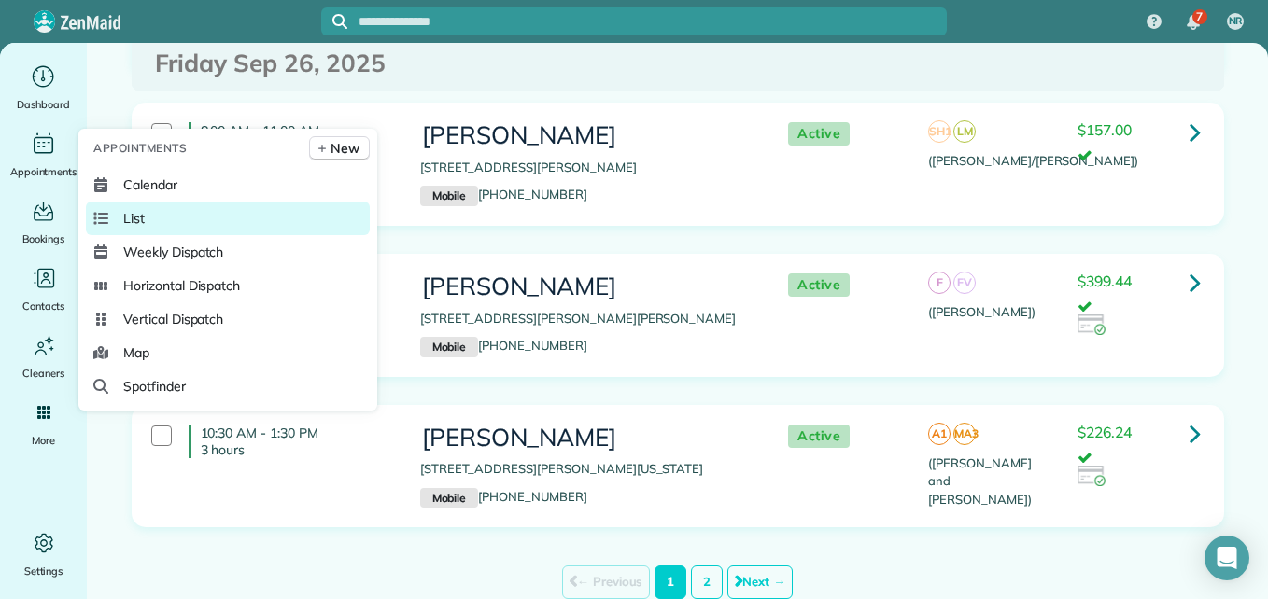
click at [130, 212] on span "List" at bounding box center [133, 218] width 21 height 19
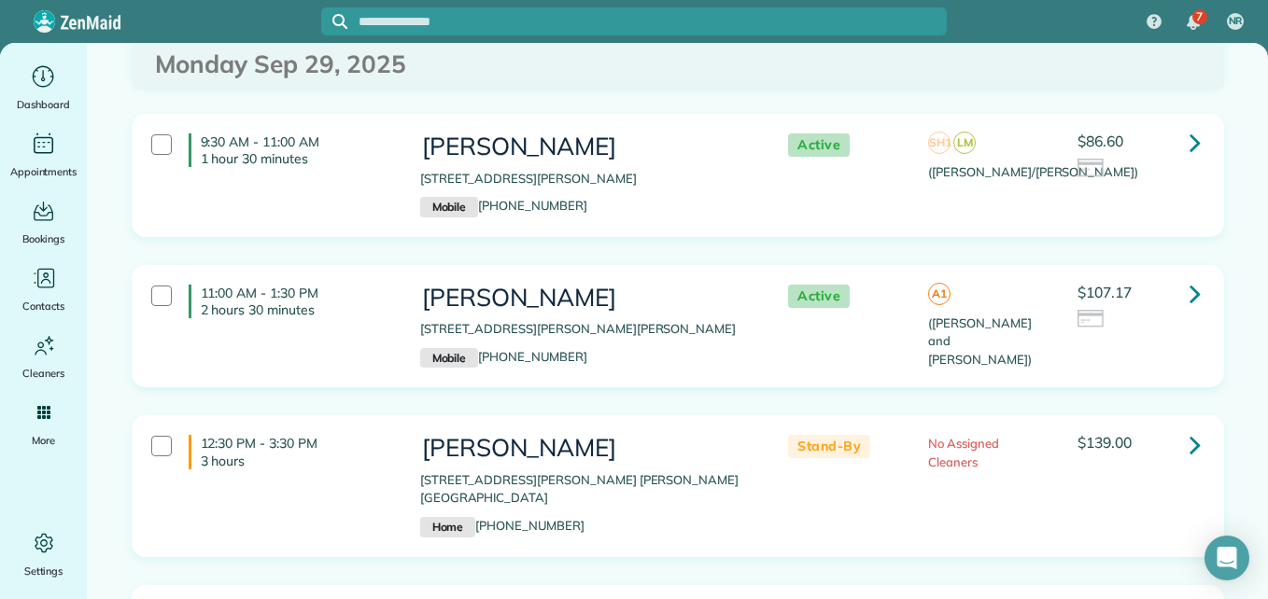
scroll to position [404, 0]
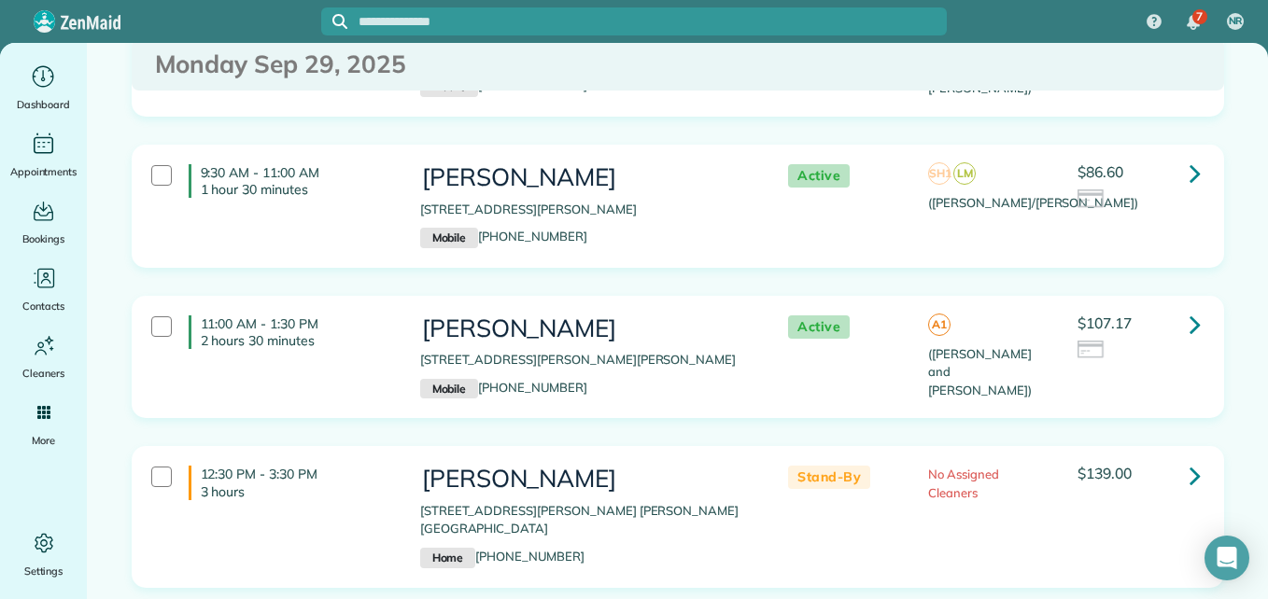
click at [1190, 461] on icon at bounding box center [1195, 475] width 11 height 33
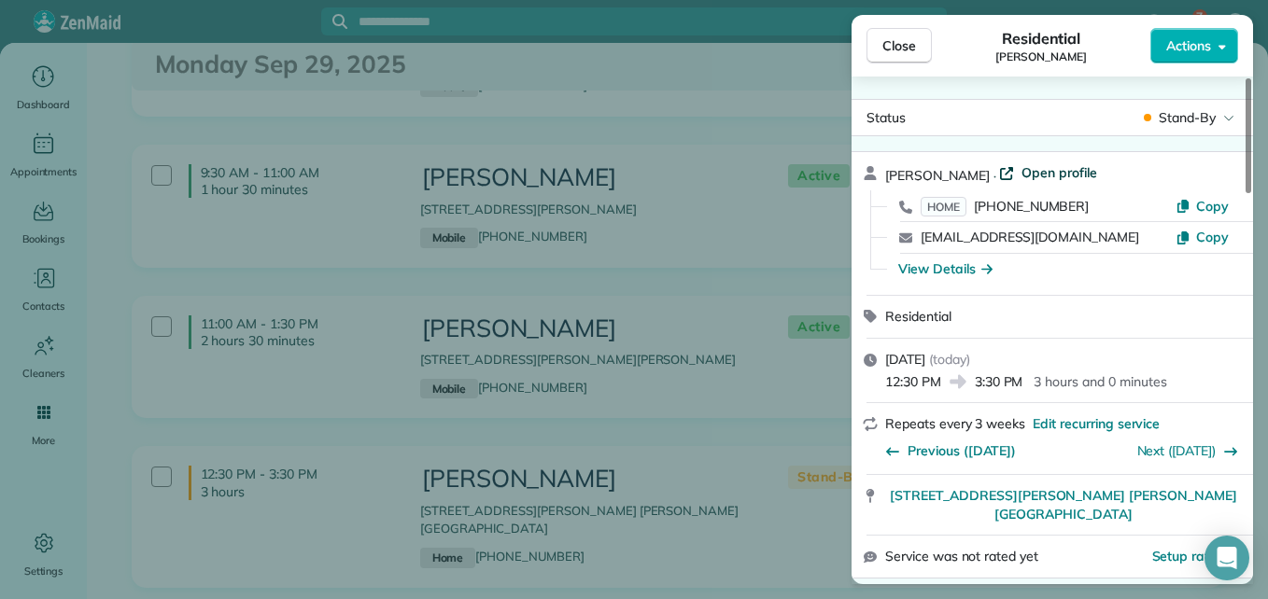
click at [1025, 171] on span "Open profile" at bounding box center [1060, 172] width 76 height 19
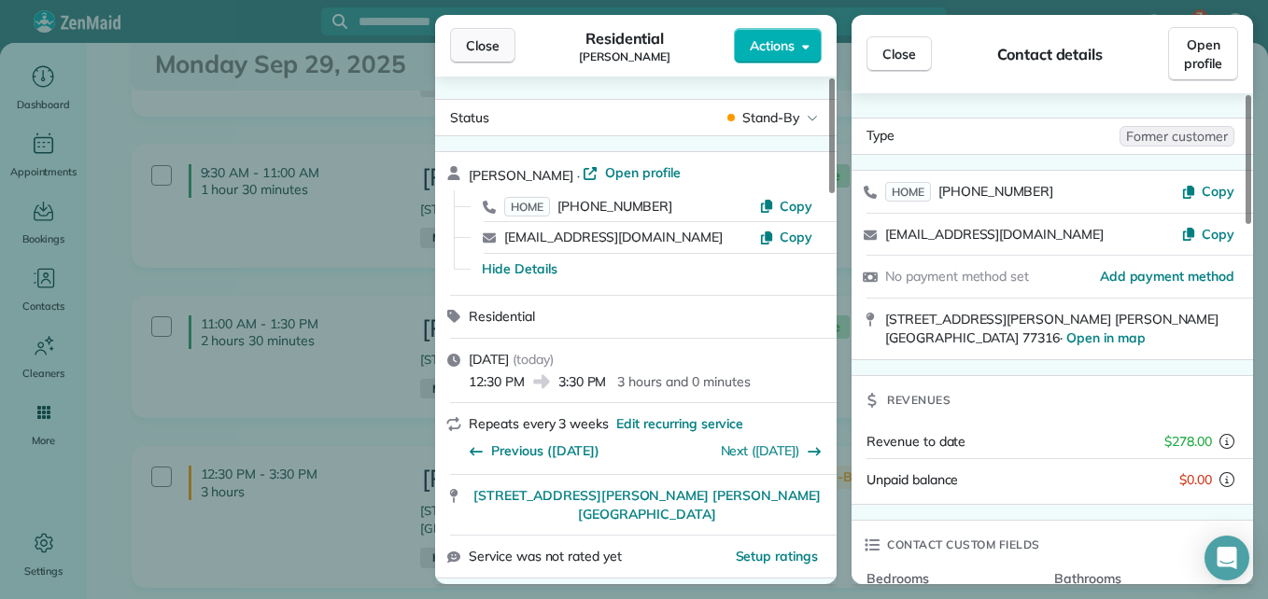
click at [460, 54] on button "Close" at bounding box center [482, 45] width 65 height 35
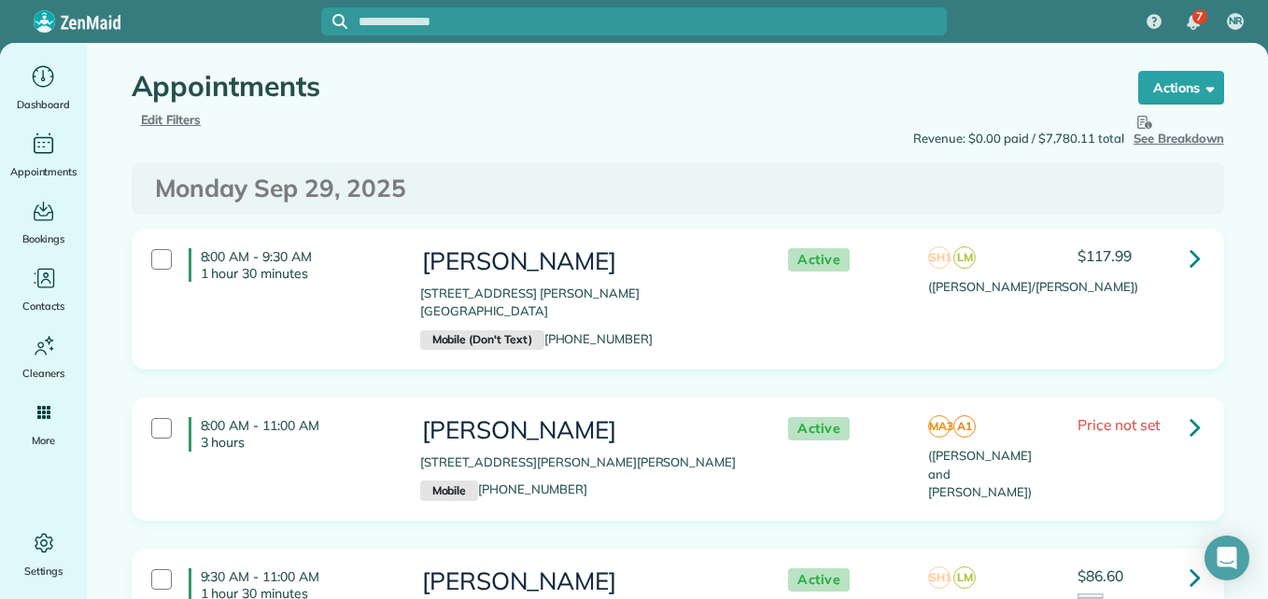
click at [158, 125] on span "Edit Filters" at bounding box center [171, 119] width 61 height 15
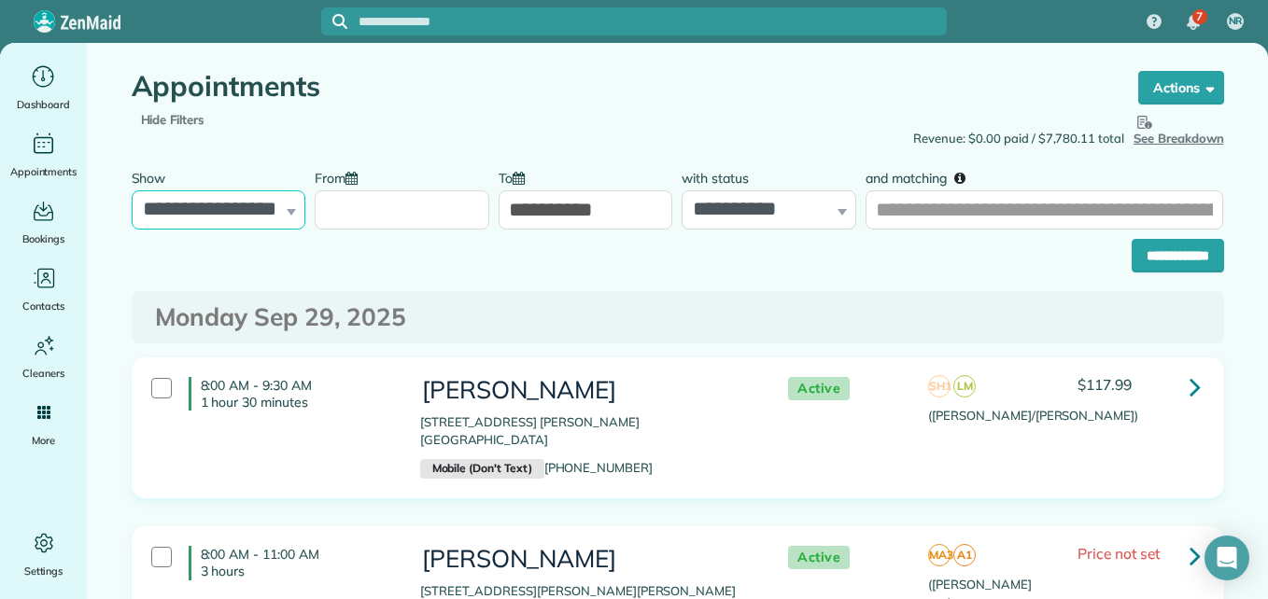
click at [267, 224] on select "**********" at bounding box center [219, 209] width 175 height 39
select select "**********"
click at [391, 117] on div "Hide Filters Edit Filters" at bounding box center [398, 120] width 560 height 19
click at [771, 216] on select "**********" at bounding box center [769, 209] width 175 height 39
select select "****"
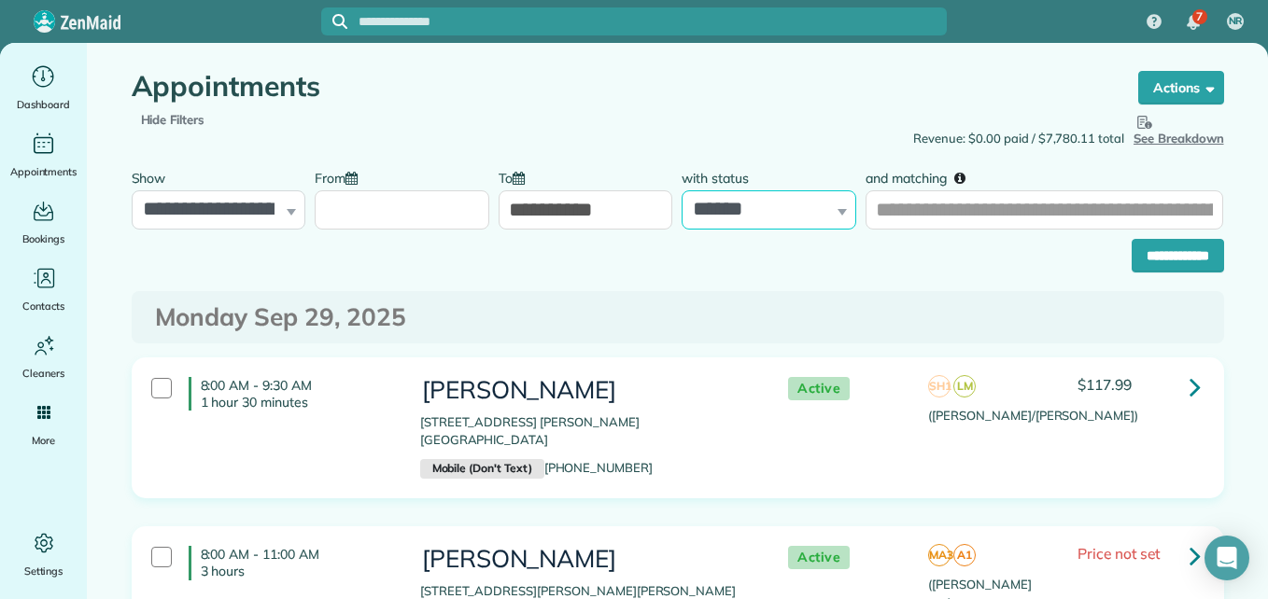
click at [682, 190] on select "**********" at bounding box center [769, 209] width 175 height 39
click at [263, 203] on select "**********" at bounding box center [219, 209] width 175 height 39
select select "**********"
click at [132, 190] on select "**********" at bounding box center [219, 209] width 175 height 39
click at [1162, 255] on input "**********" at bounding box center [1178, 256] width 92 height 34
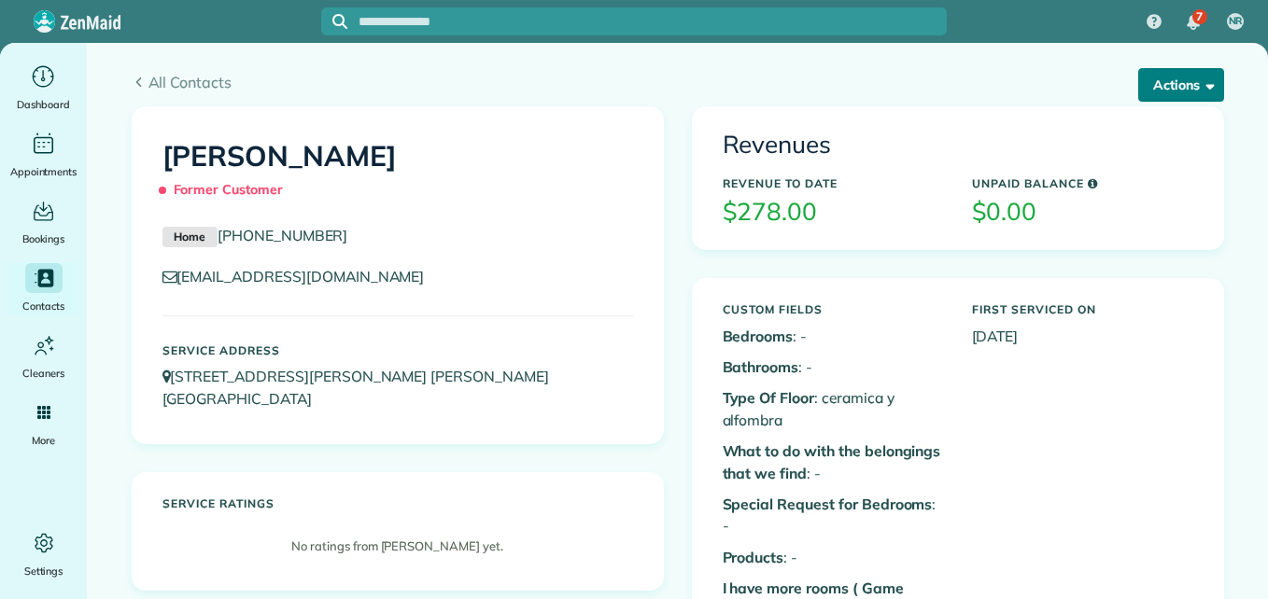
click at [1148, 84] on button "Actions" at bounding box center [1181, 85] width 86 height 34
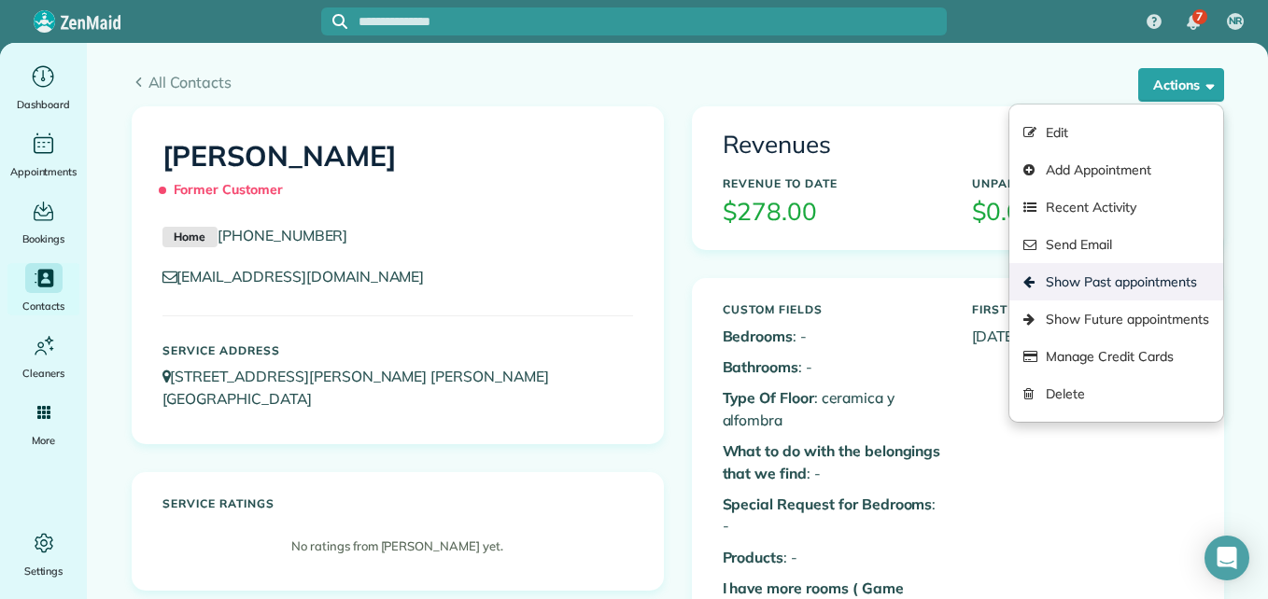
click at [1069, 291] on link "Show Past appointments" at bounding box center [1115, 281] width 213 height 37
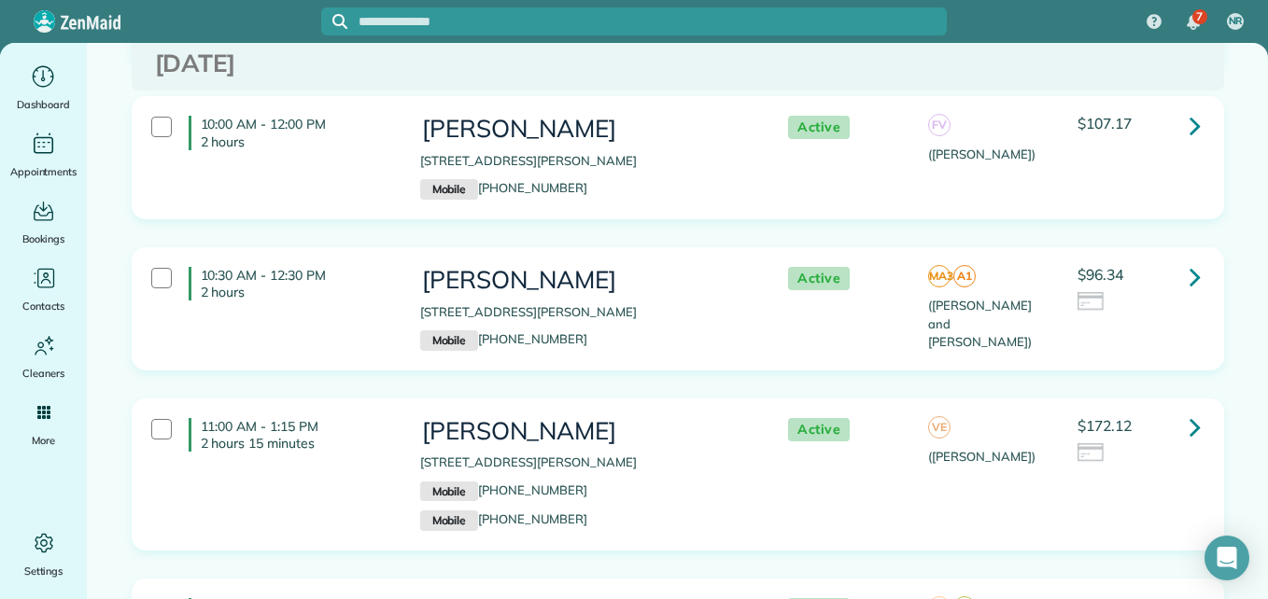
scroll to position [3067, 0]
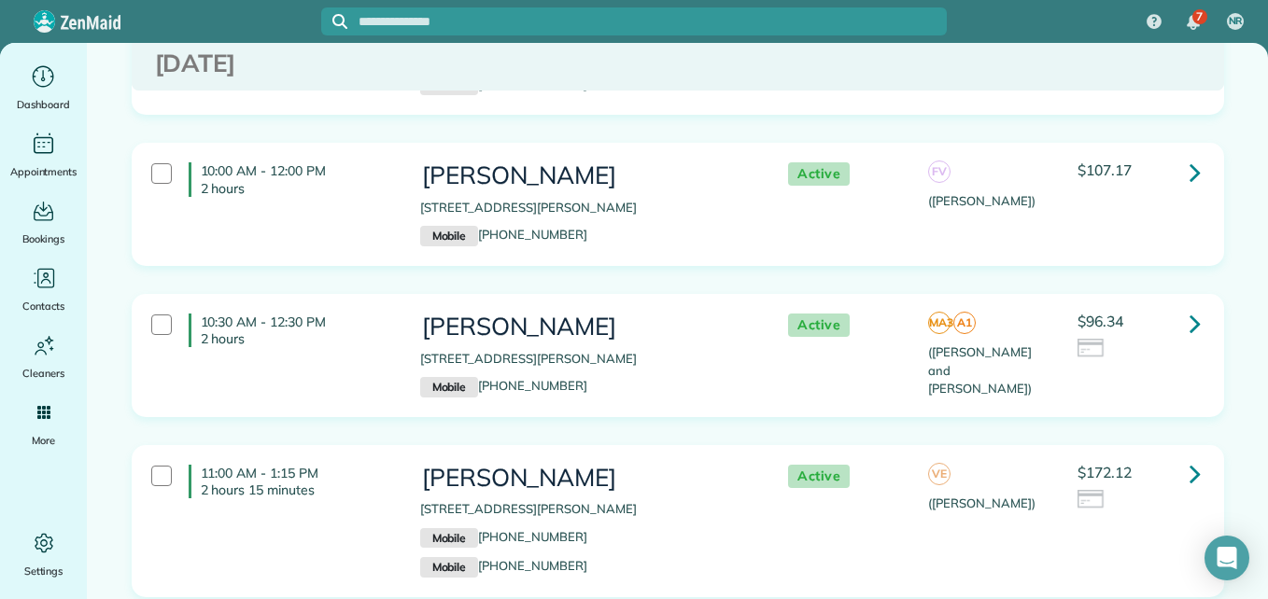
click at [1190, 156] on icon at bounding box center [1195, 172] width 11 height 33
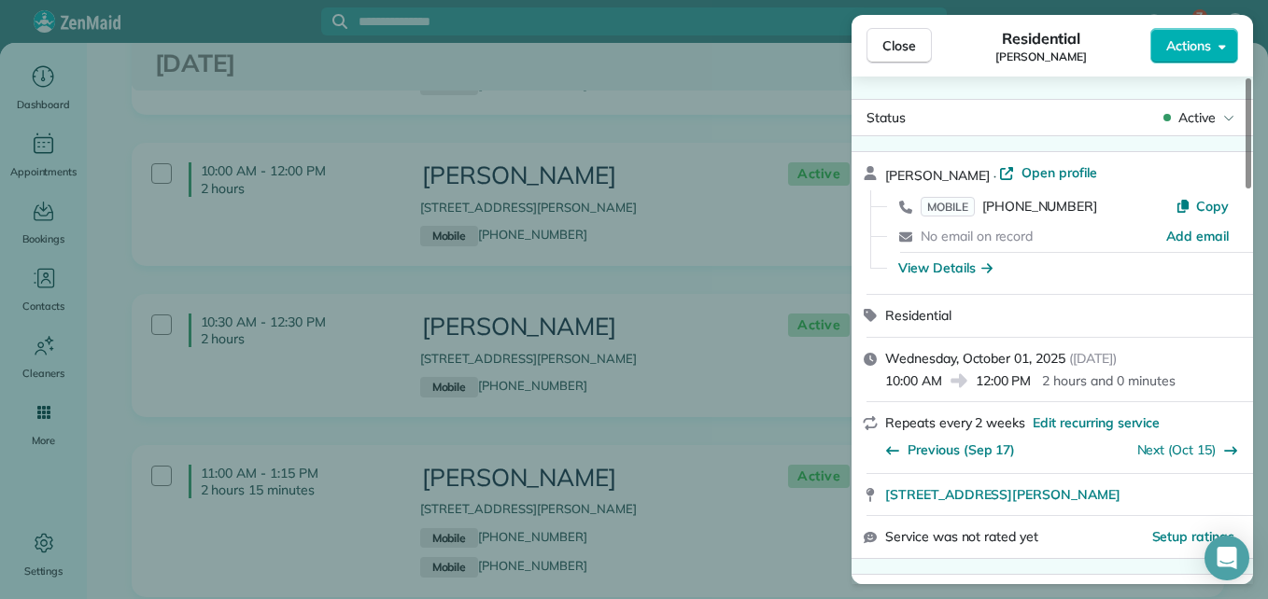
drag, startPoint x: 1029, startPoint y: 174, endPoint x: 951, endPoint y: 145, distance: 82.7
click at [1028, 174] on span "Open profile" at bounding box center [1060, 172] width 76 height 19
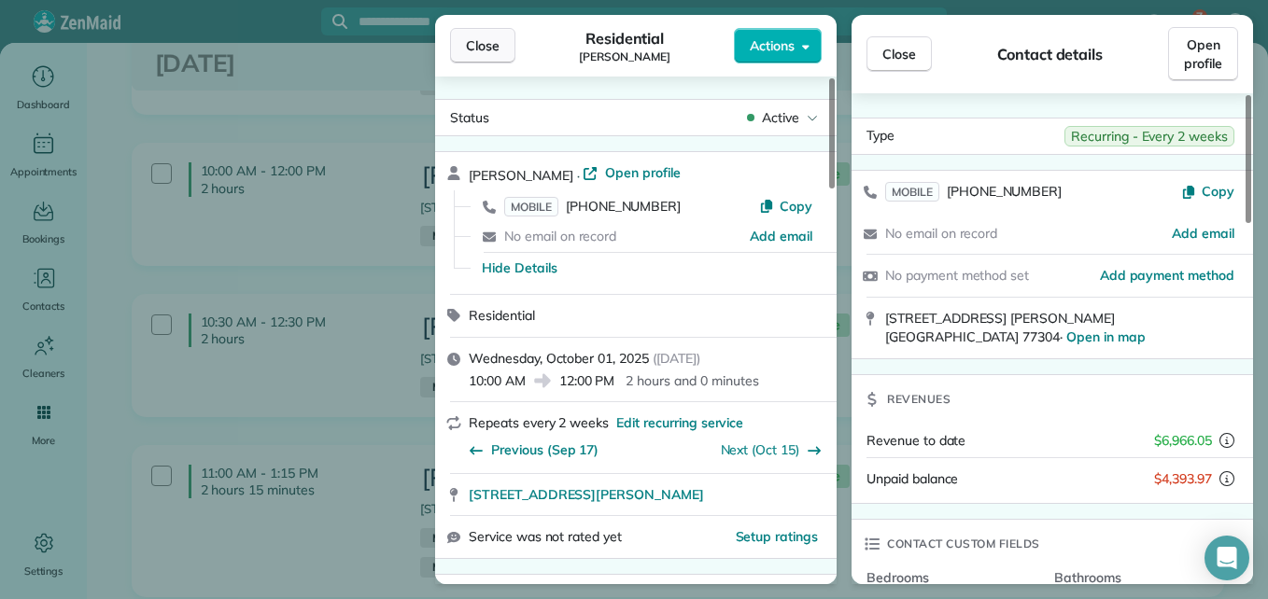
click at [507, 42] on button "Close" at bounding box center [482, 45] width 65 height 35
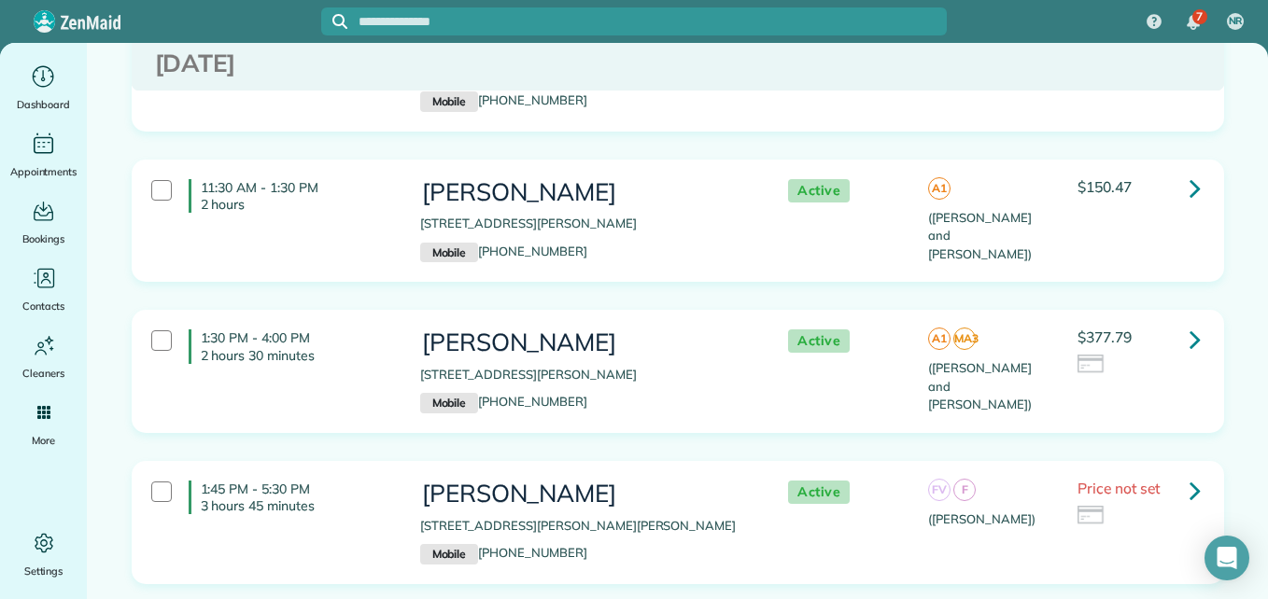
scroll to position [6925, 0]
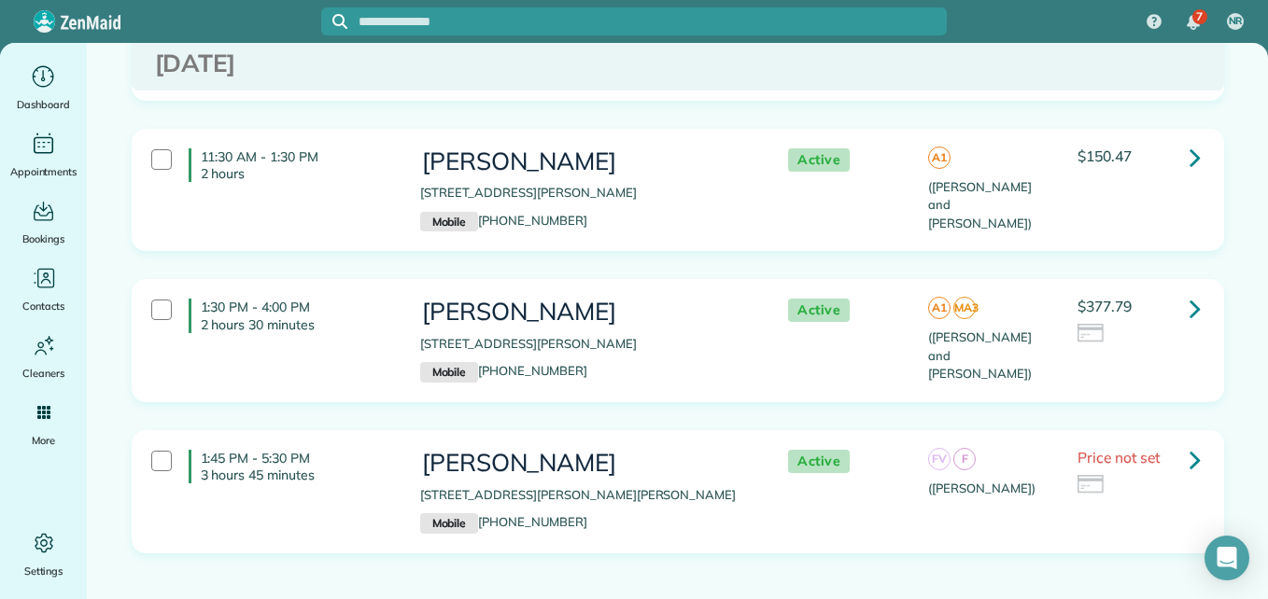
click at [1190, 292] on icon at bounding box center [1195, 308] width 11 height 33
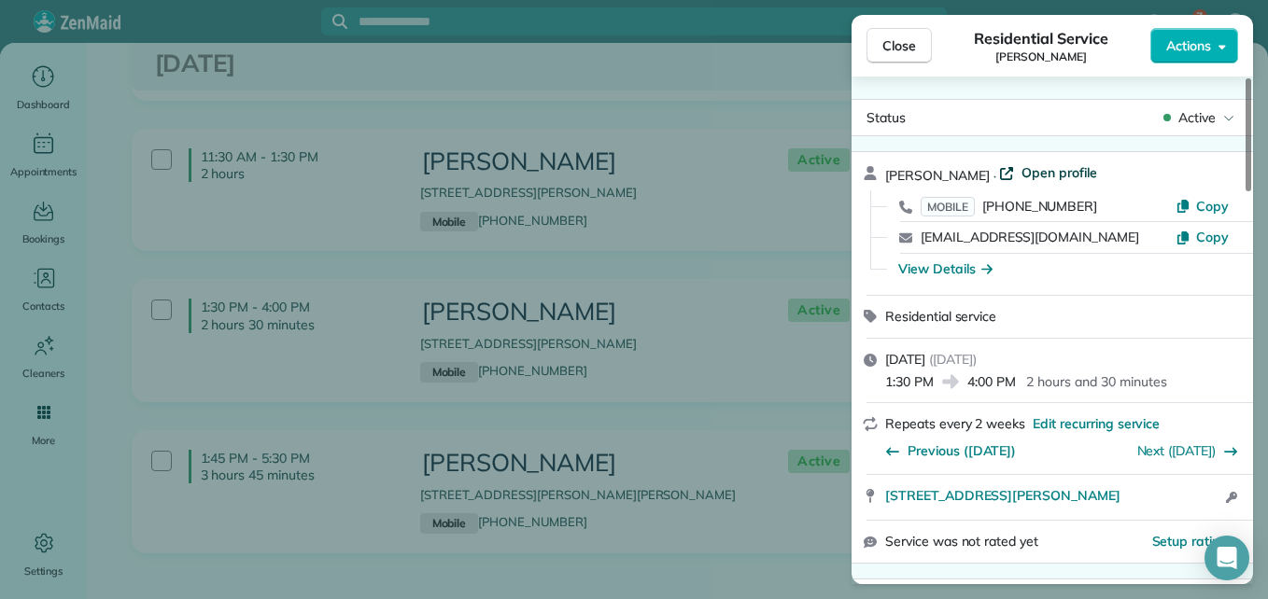
click at [1043, 173] on span "Open profile" at bounding box center [1060, 172] width 76 height 19
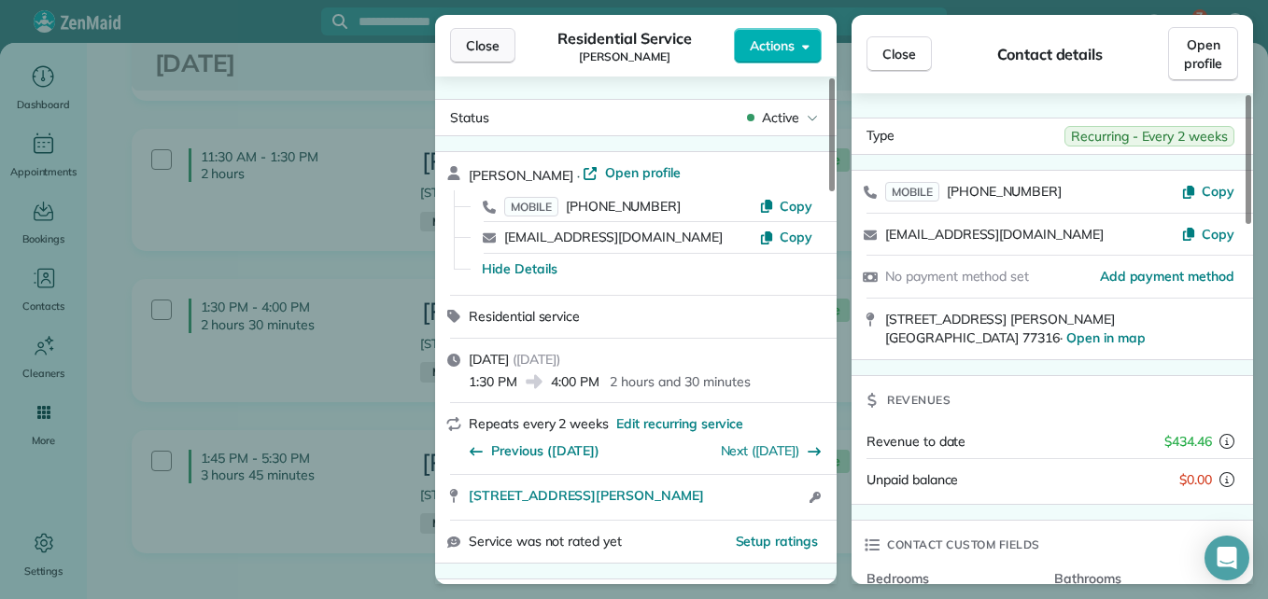
click at [488, 45] on span "Close" at bounding box center [483, 45] width 34 height 19
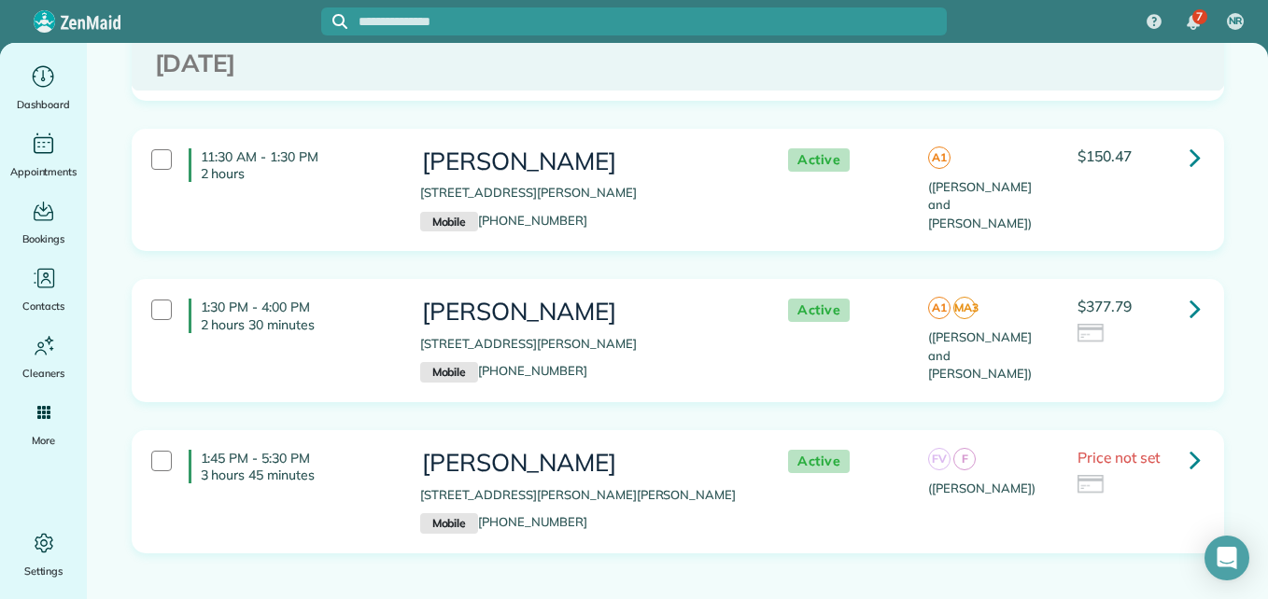
click at [1190, 444] on icon at bounding box center [1195, 460] width 11 height 33
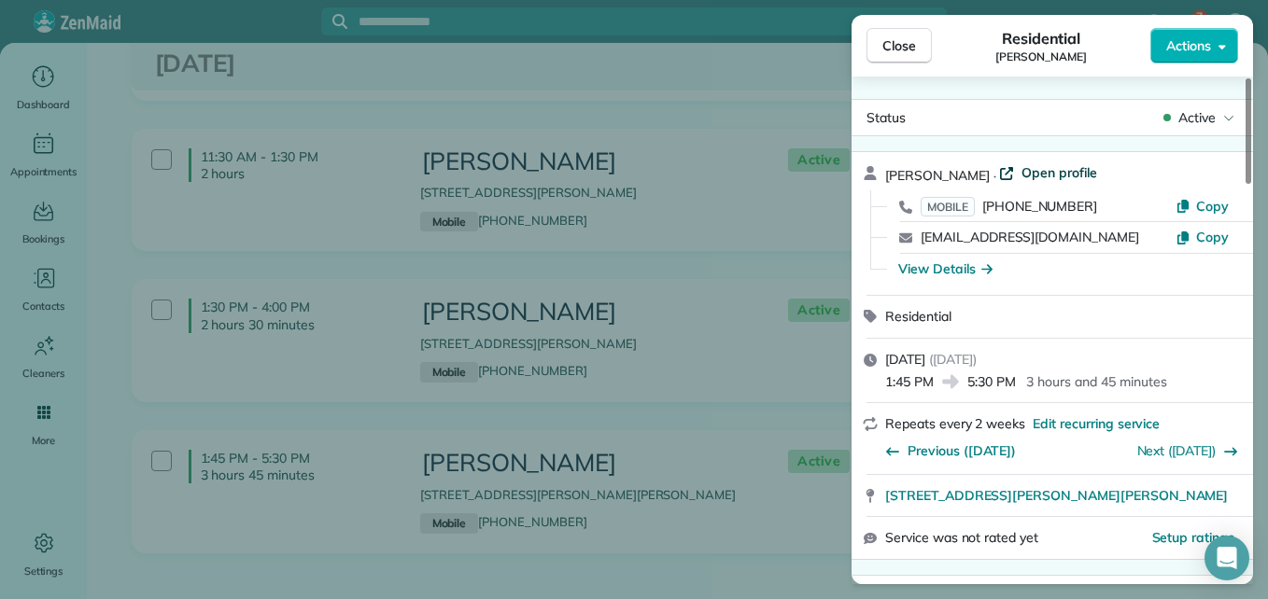
click at [1097, 173] on span "Open profile" at bounding box center [1060, 172] width 76 height 19
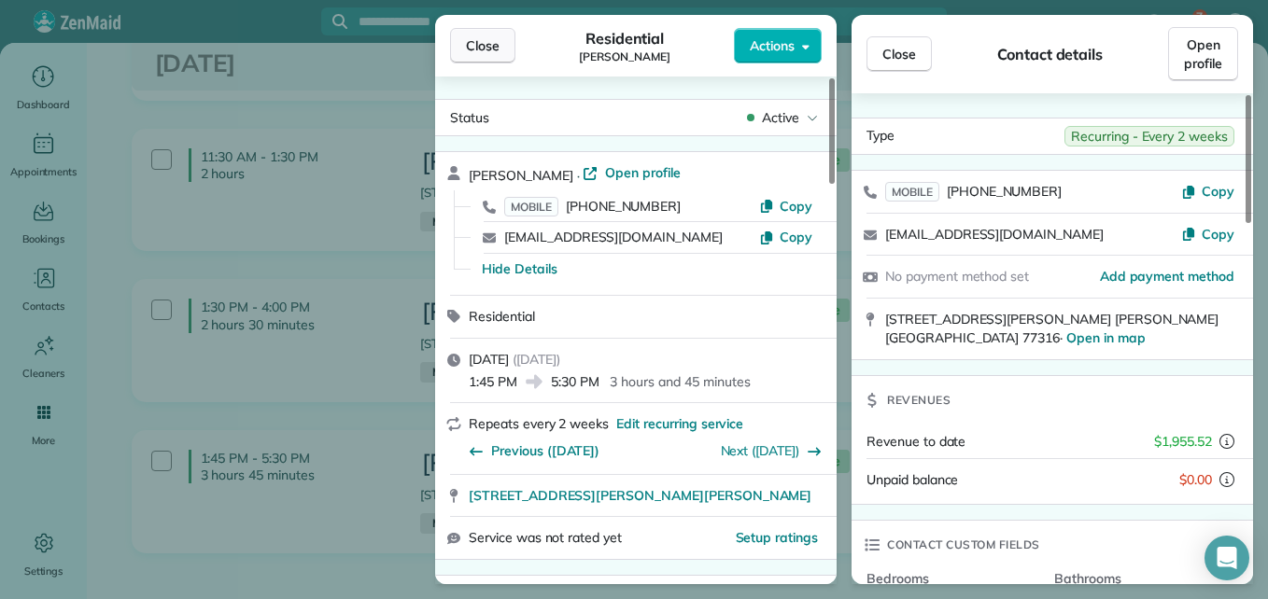
click at [475, 33] on button "Close" at bounding box center [482, 45] width 65 height 35
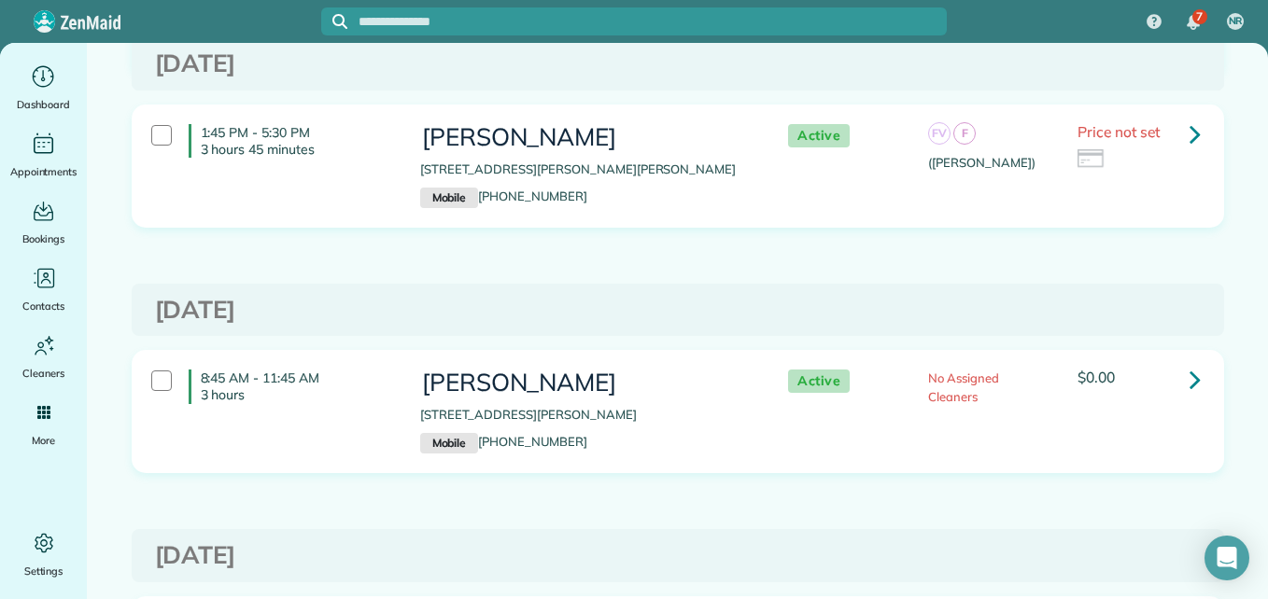
scroll to position [7265, 0]
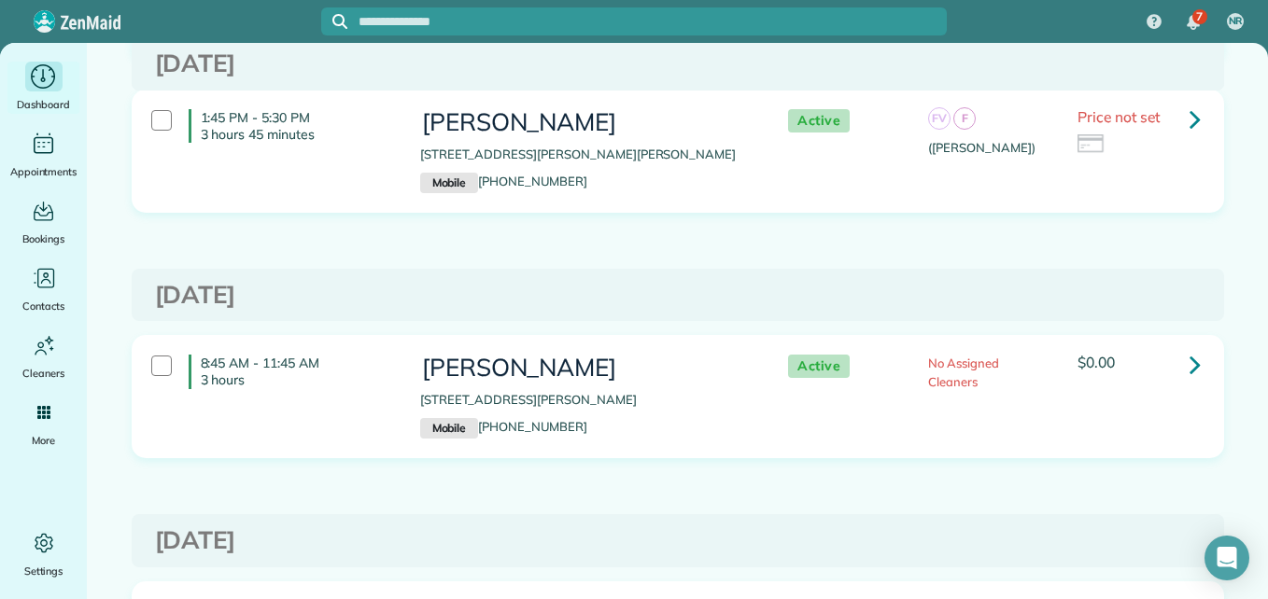
click at [25, 77] on div "Main" at bounding box center [43, 77] width 37 height 30
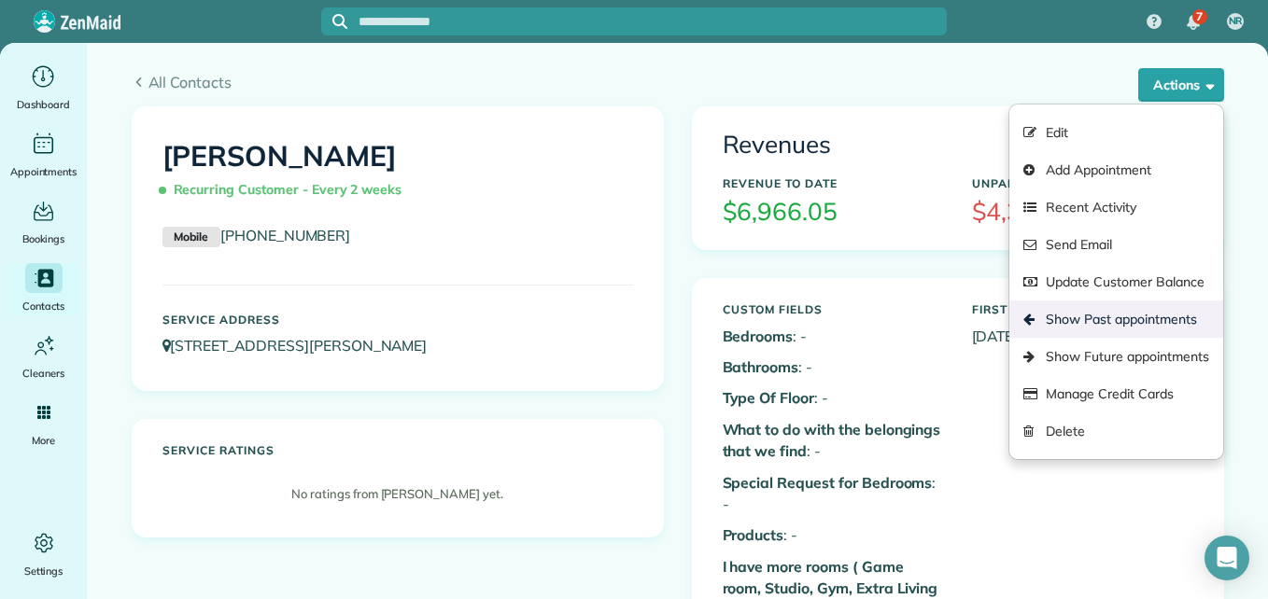
click at [1071, 316] on link "Show Past appointments" at bounding box center [1115, 319] width 213 height 37
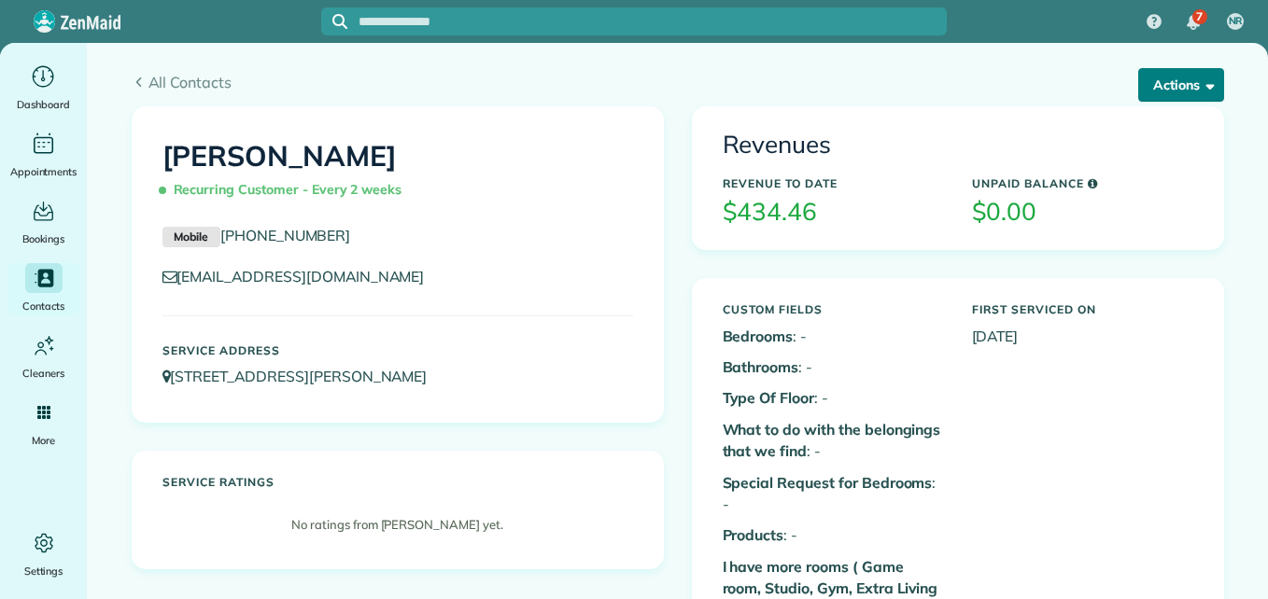
click at [1200, 78] on span "button" at bounding box center [1207, 84] width 14 height 14
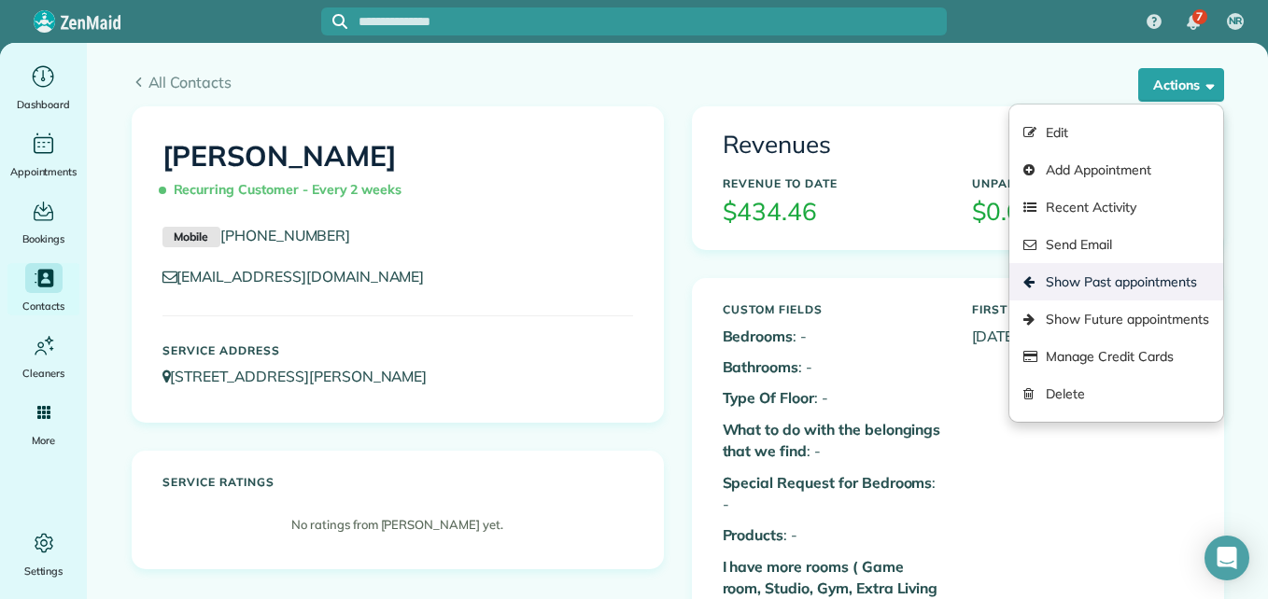
click at [1063, 284] on link "Show Past appointments" at bounding box center [1115, 281] width 213 height 37
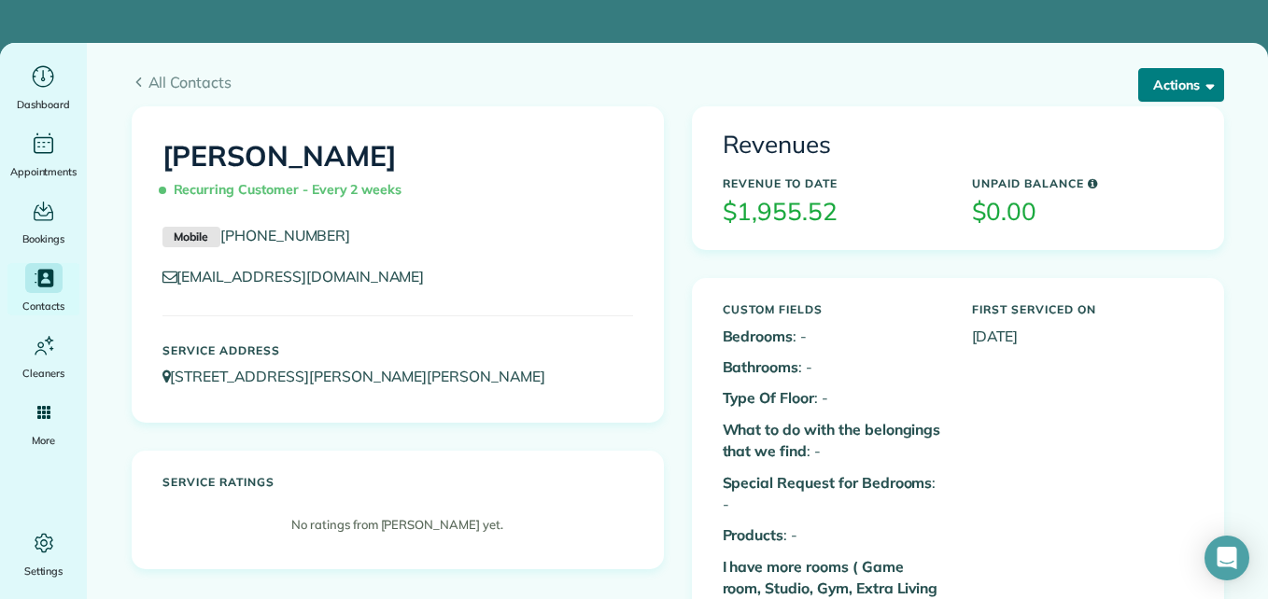
click at [1165, 92] on button "Actions" at bounding box center [1181, 85] width 86 height 34
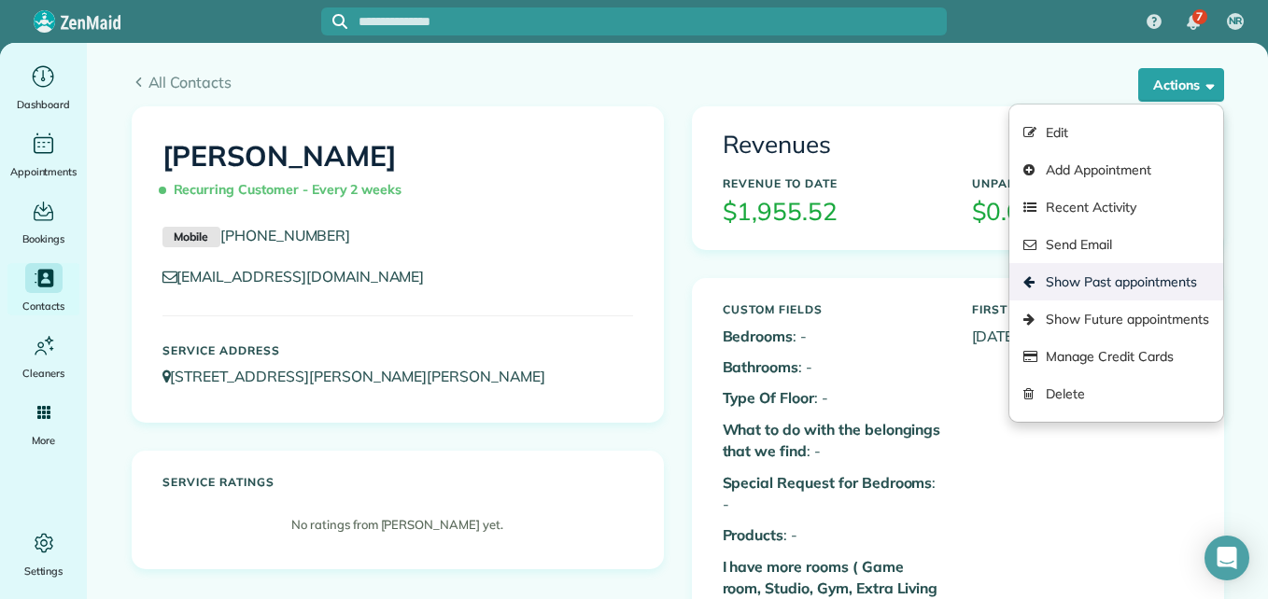
click at [1066, 275] on link "Show Past appointments" at bounding box center [1115, 281] width 213 height 37
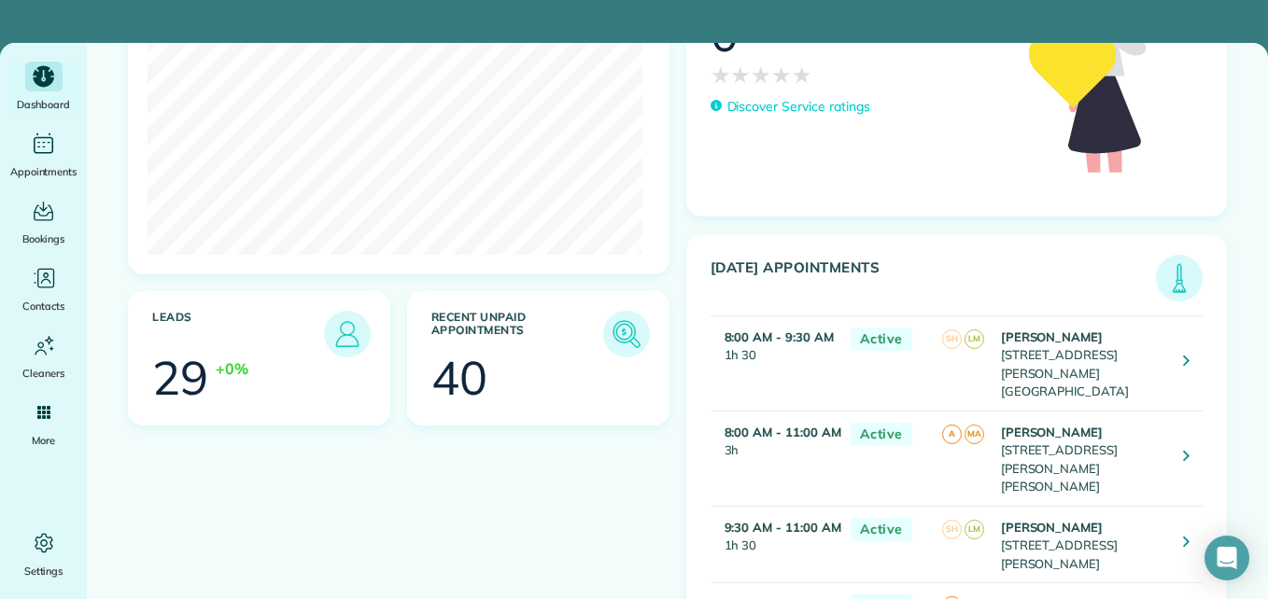
scroll to position [266, 0]
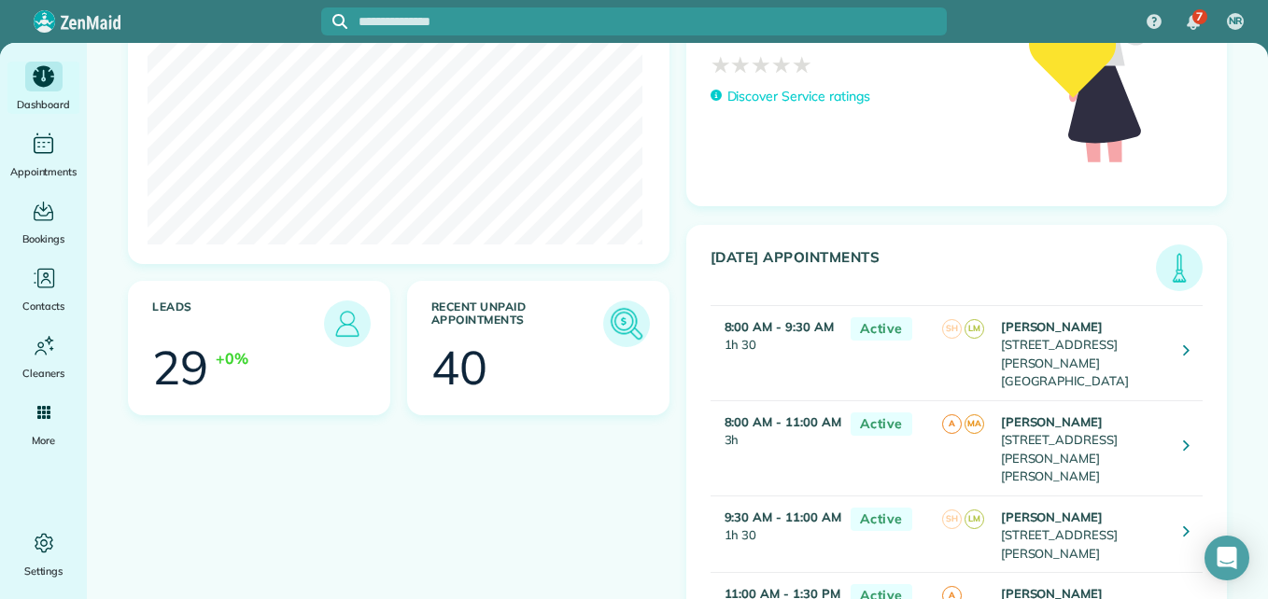
click at [617, 327] on img at bounding box center [626, 324] width 43 height 43
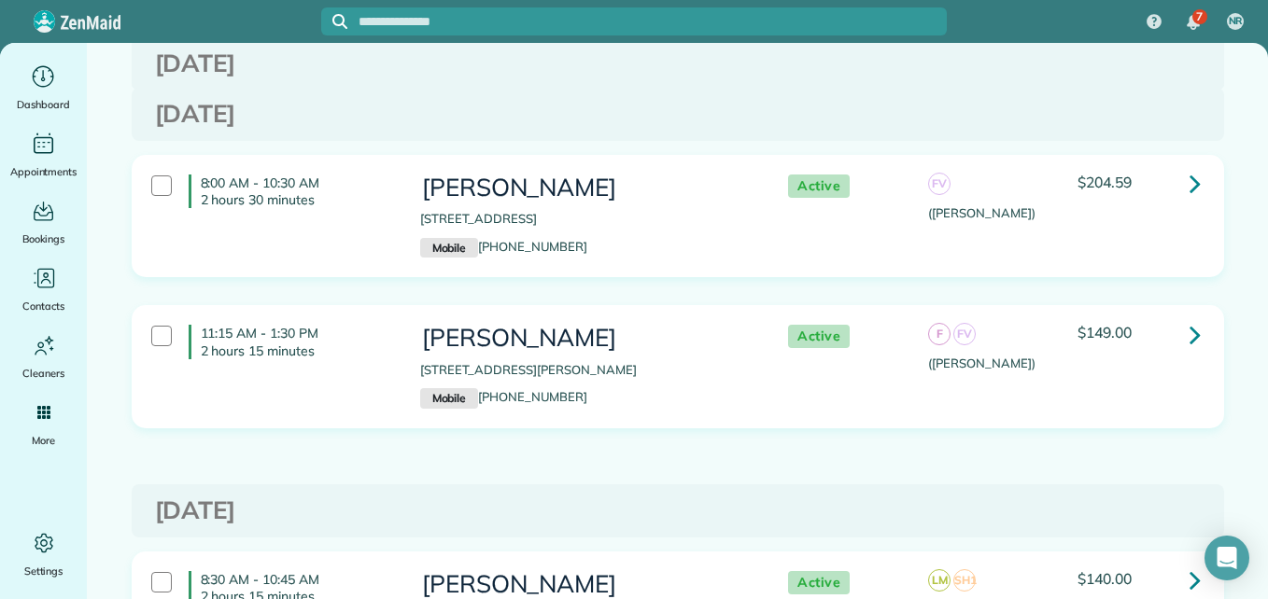
scroll to position [6064, 0]
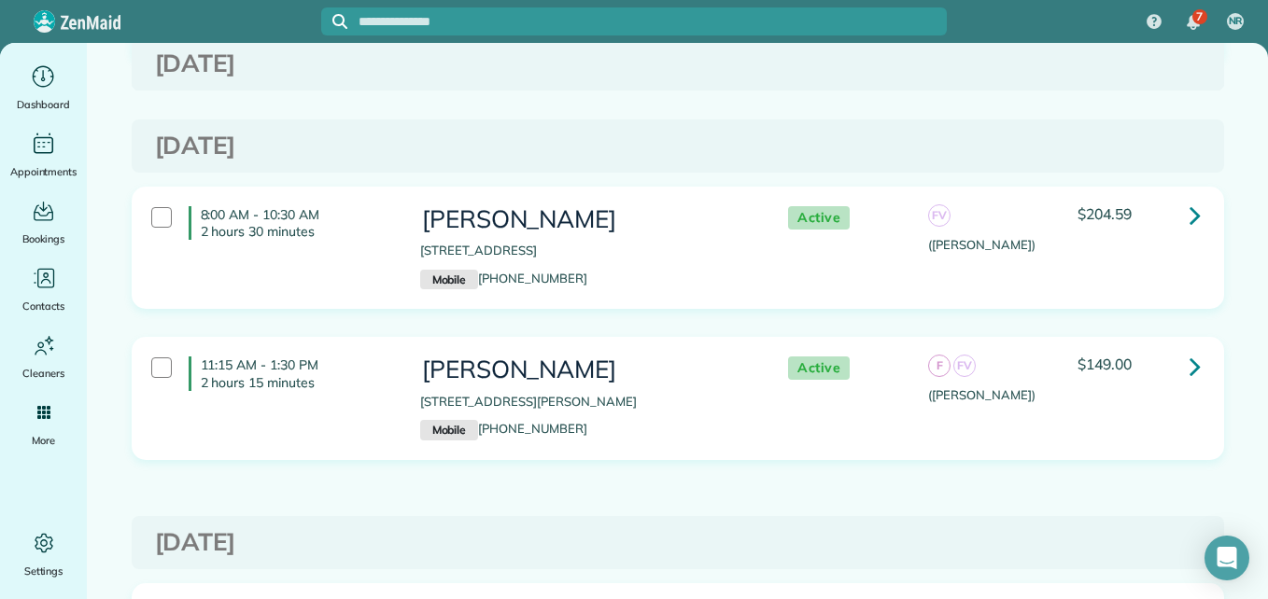
click at [633, 270] on p "Mobile (832) 416-4429" at bounding box center [585, 280] width 331 height 21
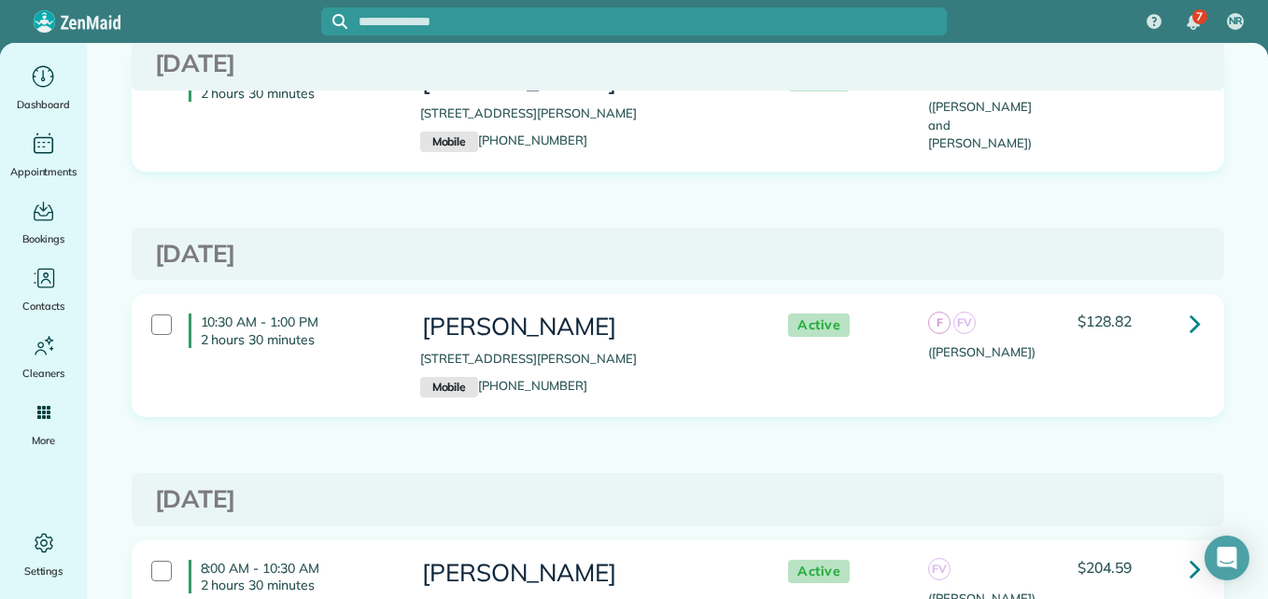
scroll to position [5693, 0]
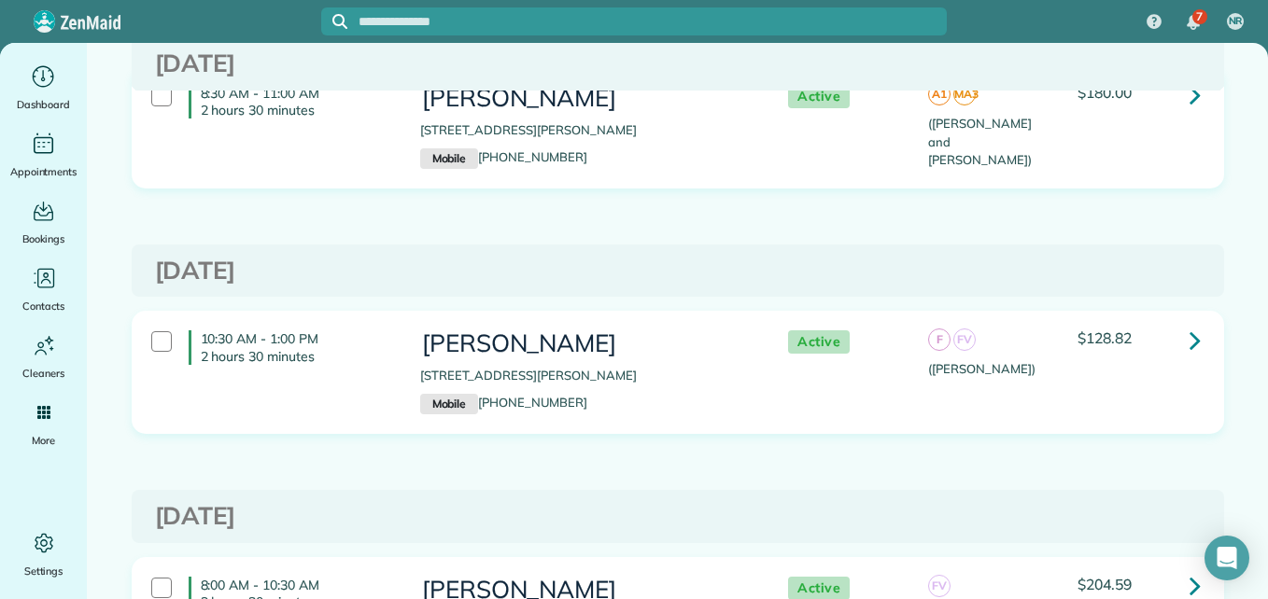
click at [1059, 380] on div "10:30 AM - 1:00 PM 2 hours 30 minutes Heather Horton 123 Kinnerly Peak Place Mo…" at bounding box center [675, 372] width 1077 height 103
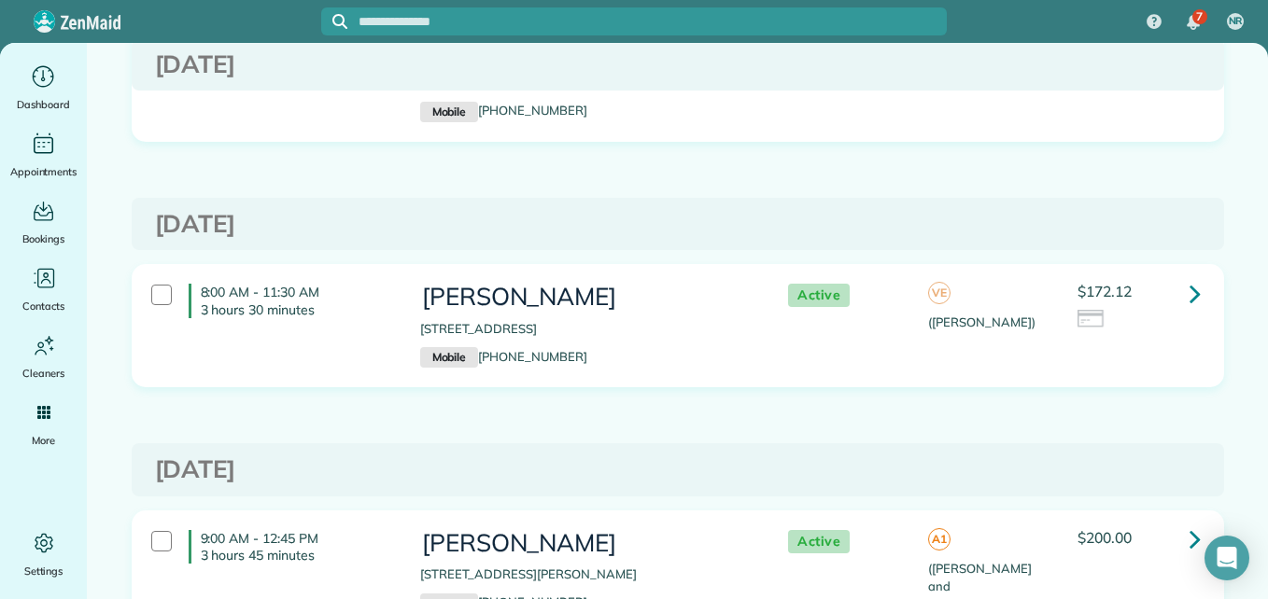
scroll to position [0, 0]
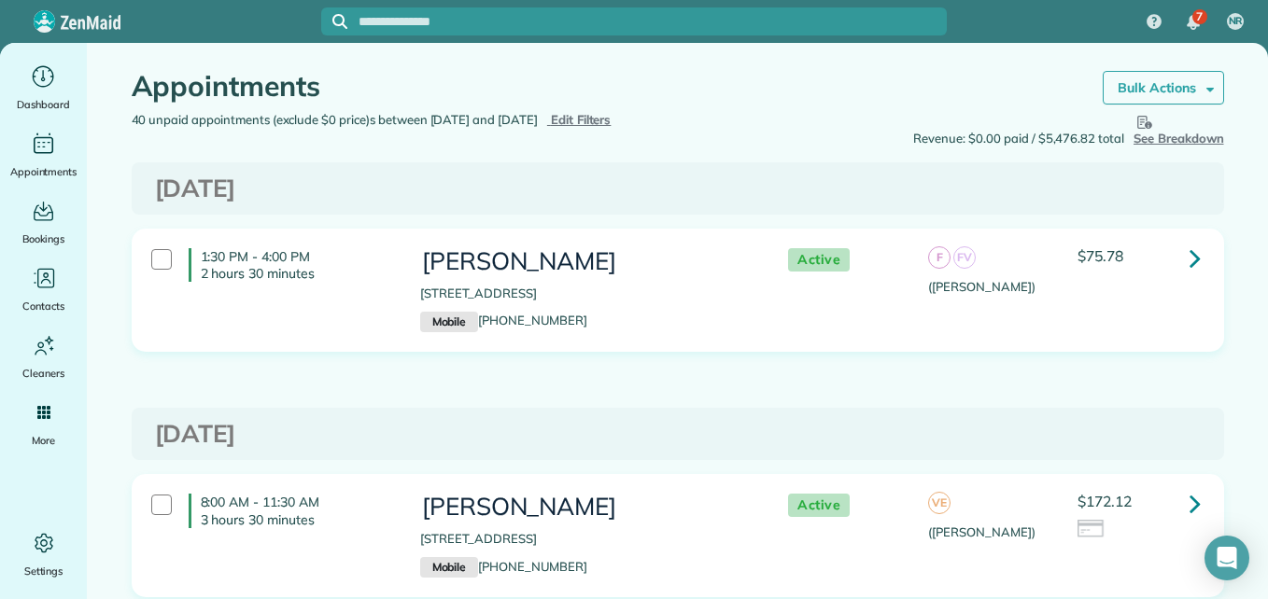
click at [1145, 88] on strong "Bulk Actions" at bounding box center [1157, 87] width 78 height 17
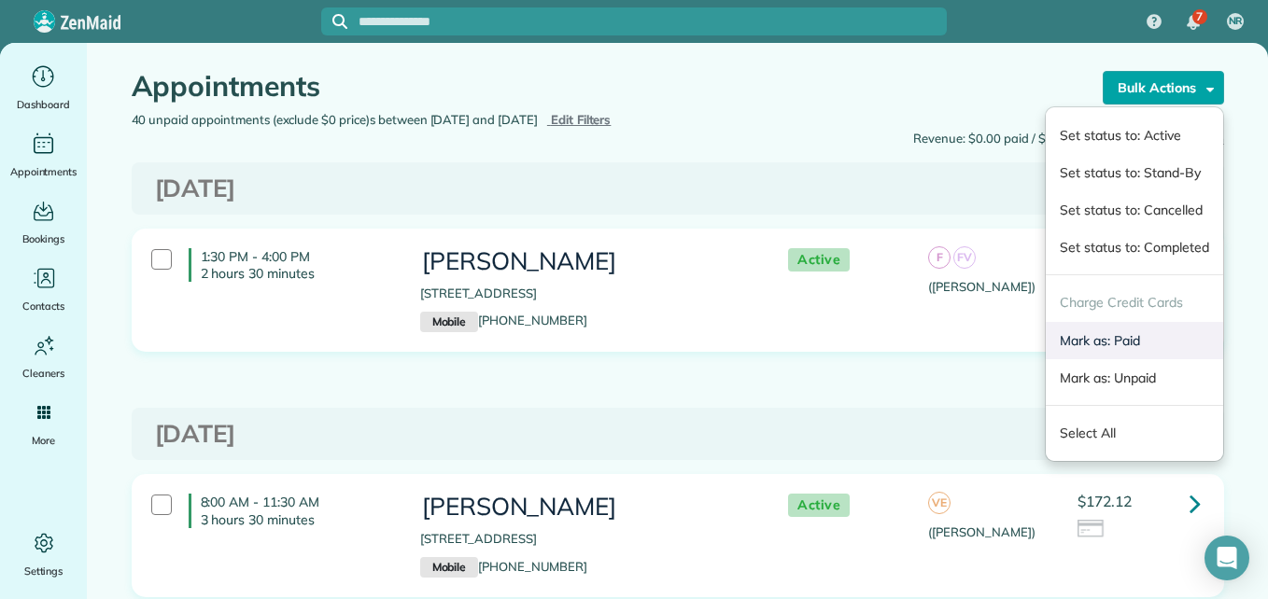
click at [1062, 343] on link "Mark as: Paid" at bounding box center [1134, 340] width 176 height 37
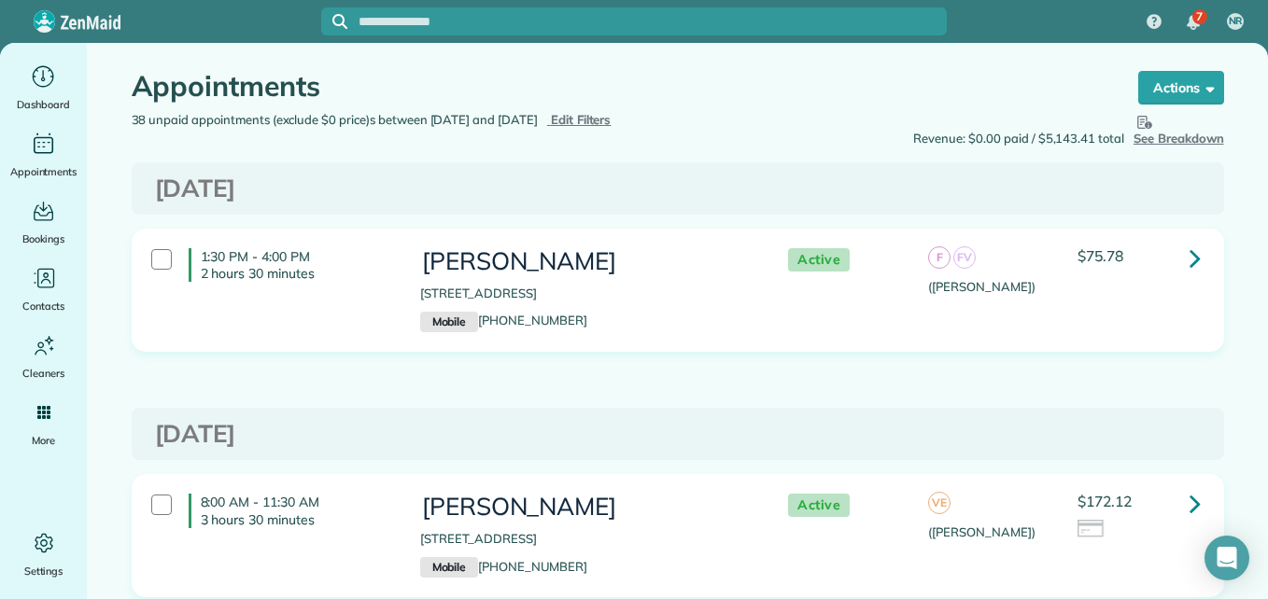
click at [50, 53] on nav "Dashboard Appointments Bookings Contacts Cleaners Invoices Payroll Reports Help…" at bounding box center [43, 321] width 87 height 557
click at [44, 79] on icon "Main" at bounding box center [43, 75] width 5 height 13
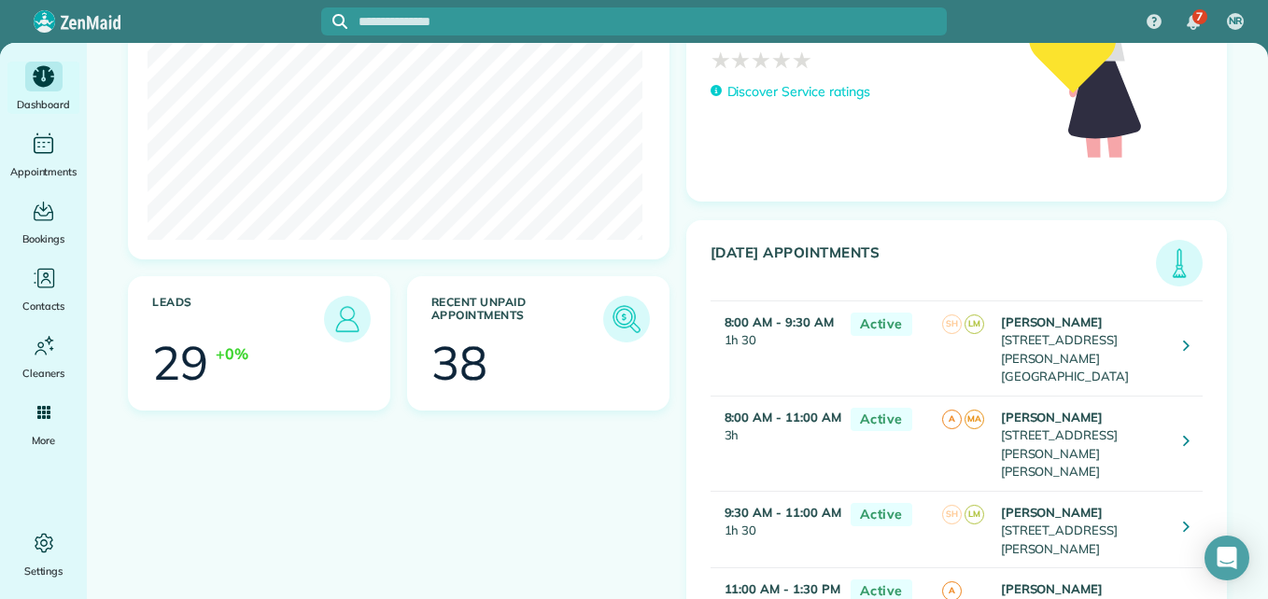
scroll to position [299, 0]
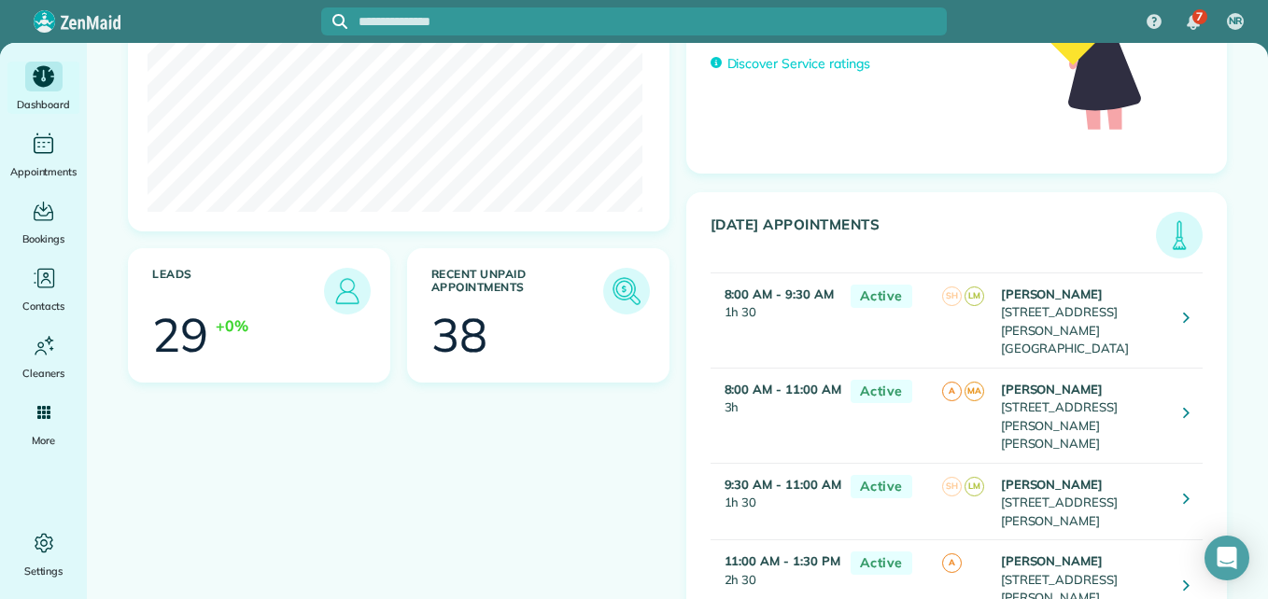
click at [1253, 587] on main "Welcome back, [PERSON_NAME]! Recurring Customers 105 -2% Forecast Revenue $27.0…" at bounding box center [677, 321] width 1181 height 557
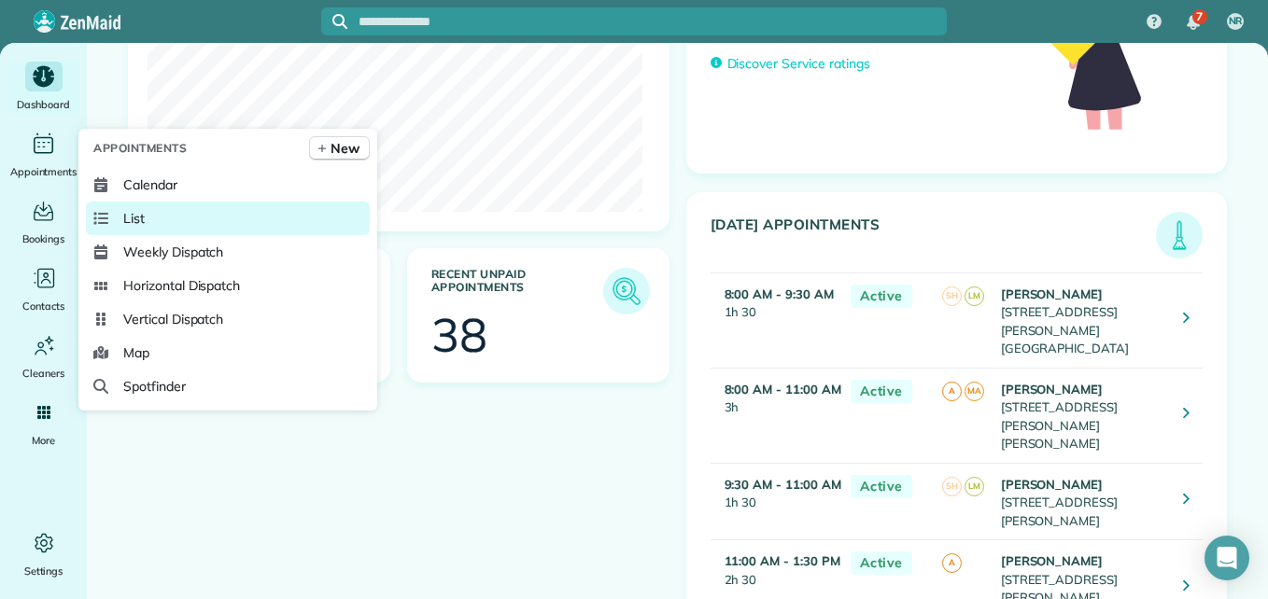
click at [120, 226] on link "List" at bounding box center [228, 219] width 284 height 34
